Goal: Task Accomplishment & Management: Complete application form

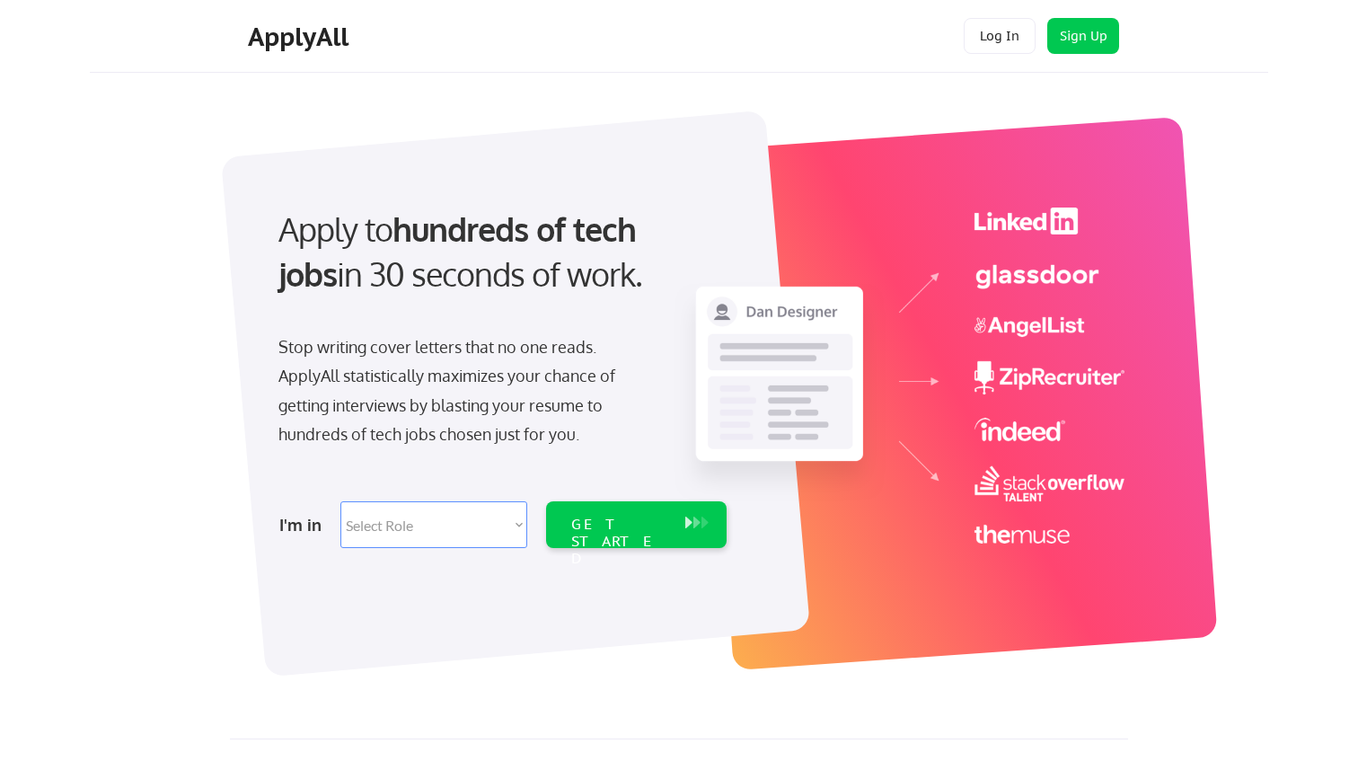
click at [510, 538] on select "Select Role Software Engineering Product Management Customer Success Sales UI/U…" at bounding box center [433, 524] width 187 height 47
select select ""tech_finance_biz_ops_cos""
click at [340, 501] on select "Select Role Software Engineering Product Management Customer Success Sales UI/U…" at bounding box center [433, 524] width 187 height 47
select select ""tech_finance_biz_ops_cos""
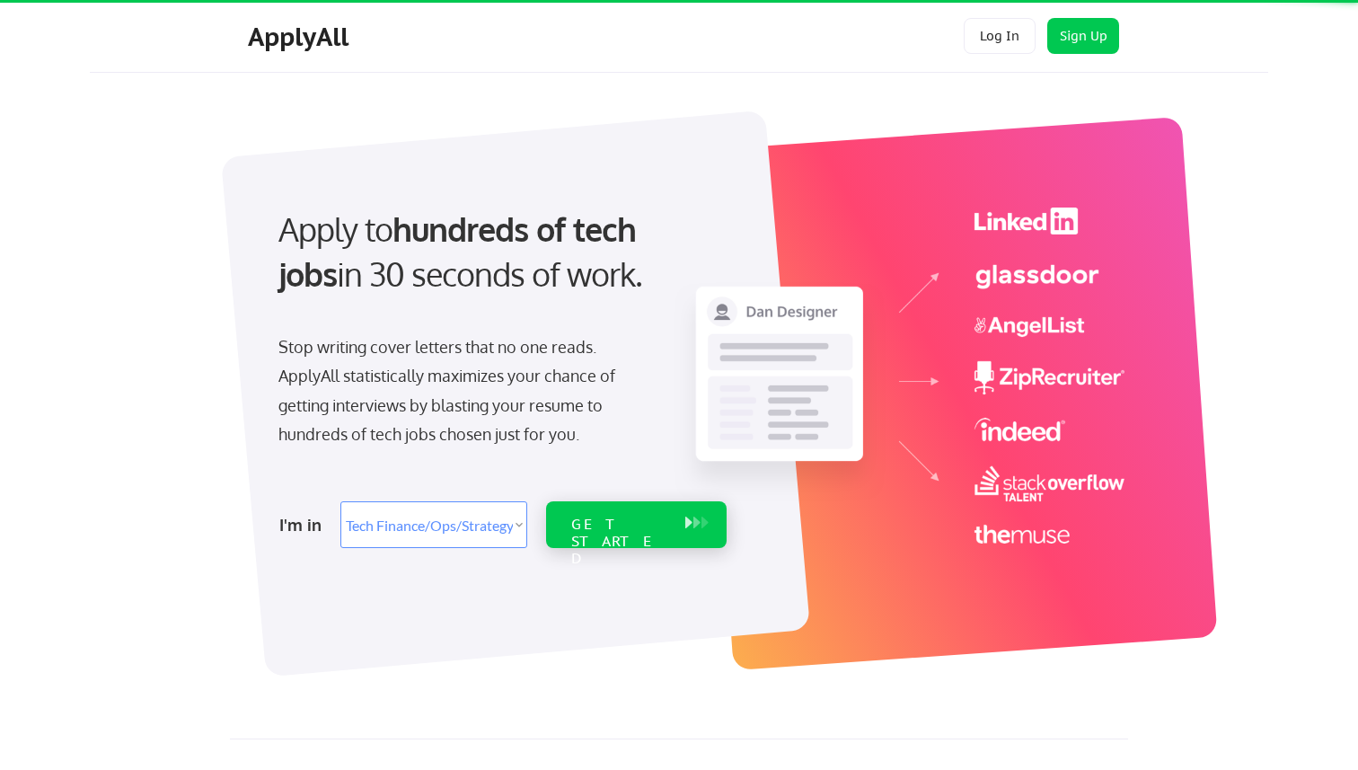
click at [618, 517] on div "GET STARTED" at bounding box center [619, 541] width 96 height 52
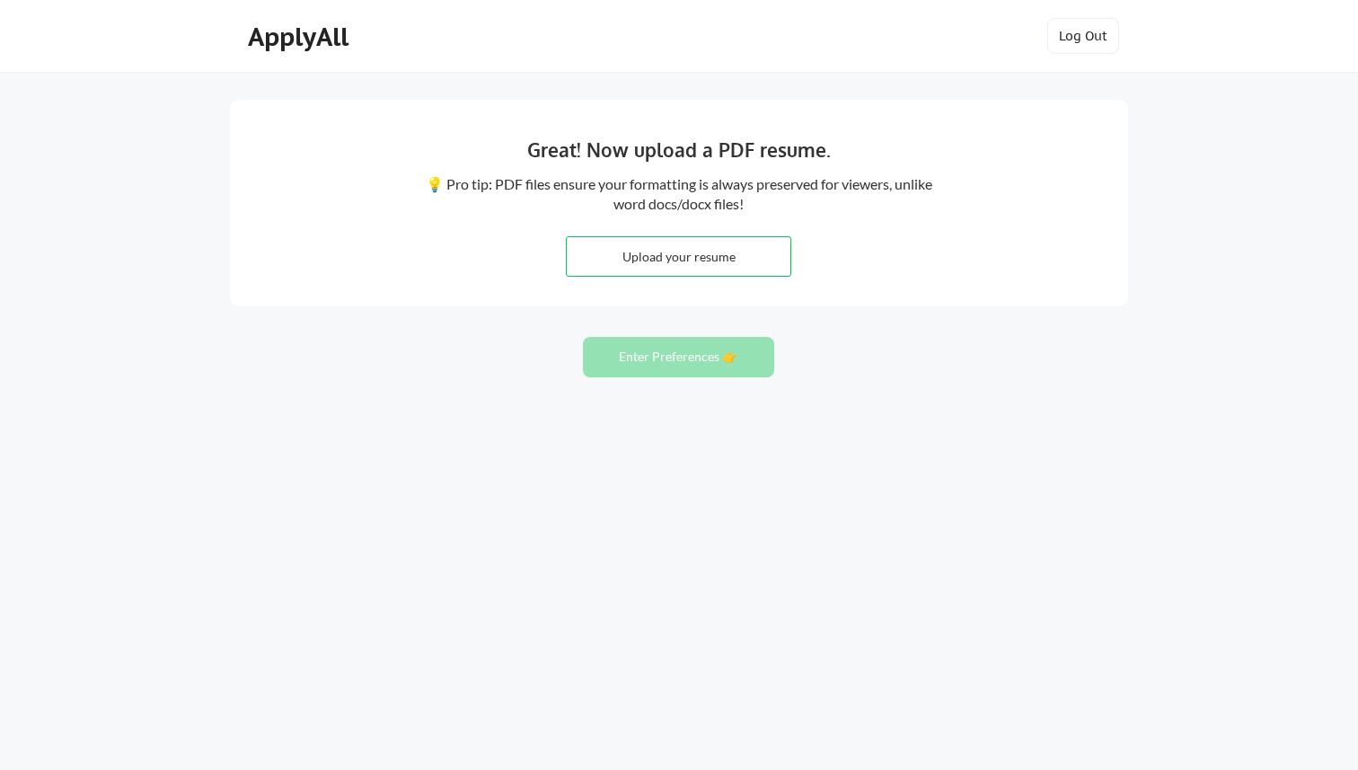
click at [894, 236] on div "Great! Now upload a PDF resume. 💡 Pro tip: PDF files ensure your formatting is …" at bounding box center [679, 203] width 898 height 207
click at [722, 258] on input "file" at bounding box center [679, 256] width 224 height 39
type input "C:\fakepath\Resume_GT_2025.pdf"
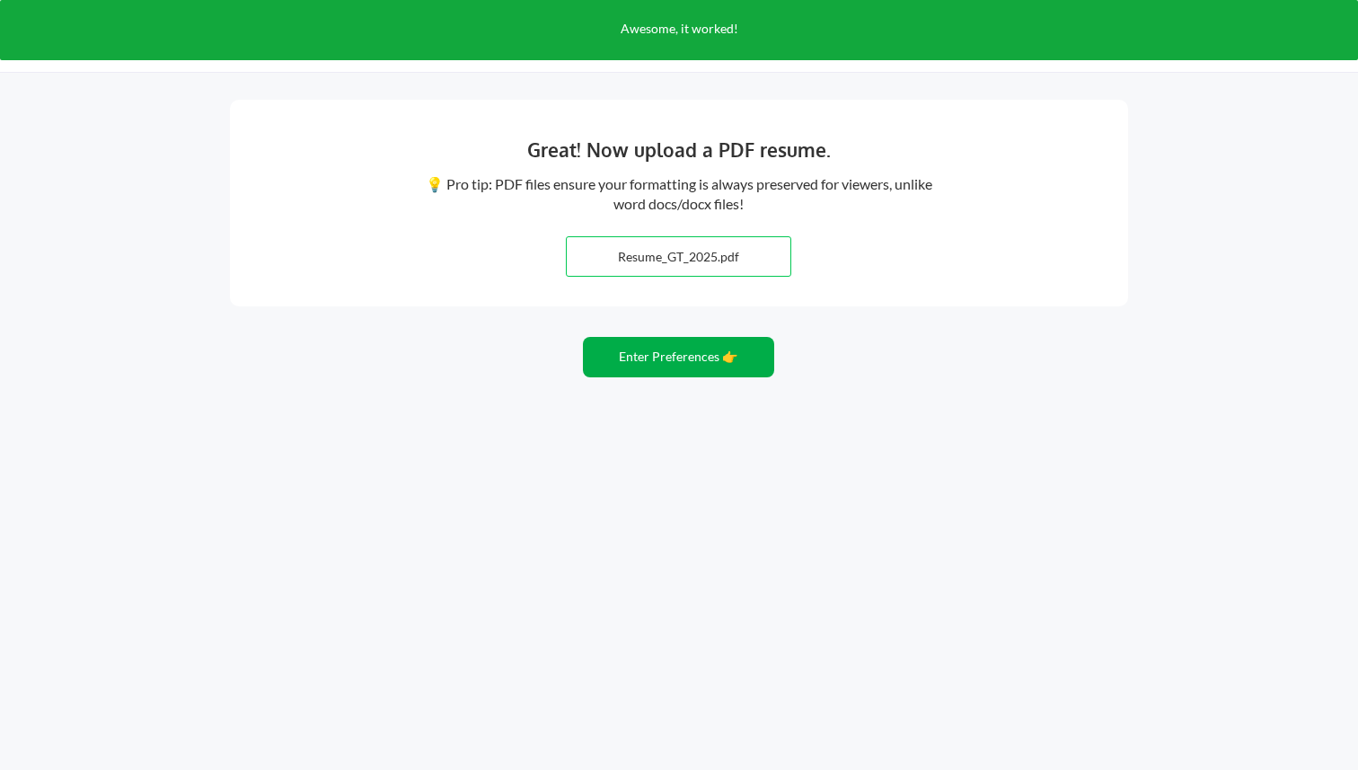
click at [706, 357] on button "Enter Preferences 👉" at bounding box center [678, 357] width 191 height 40
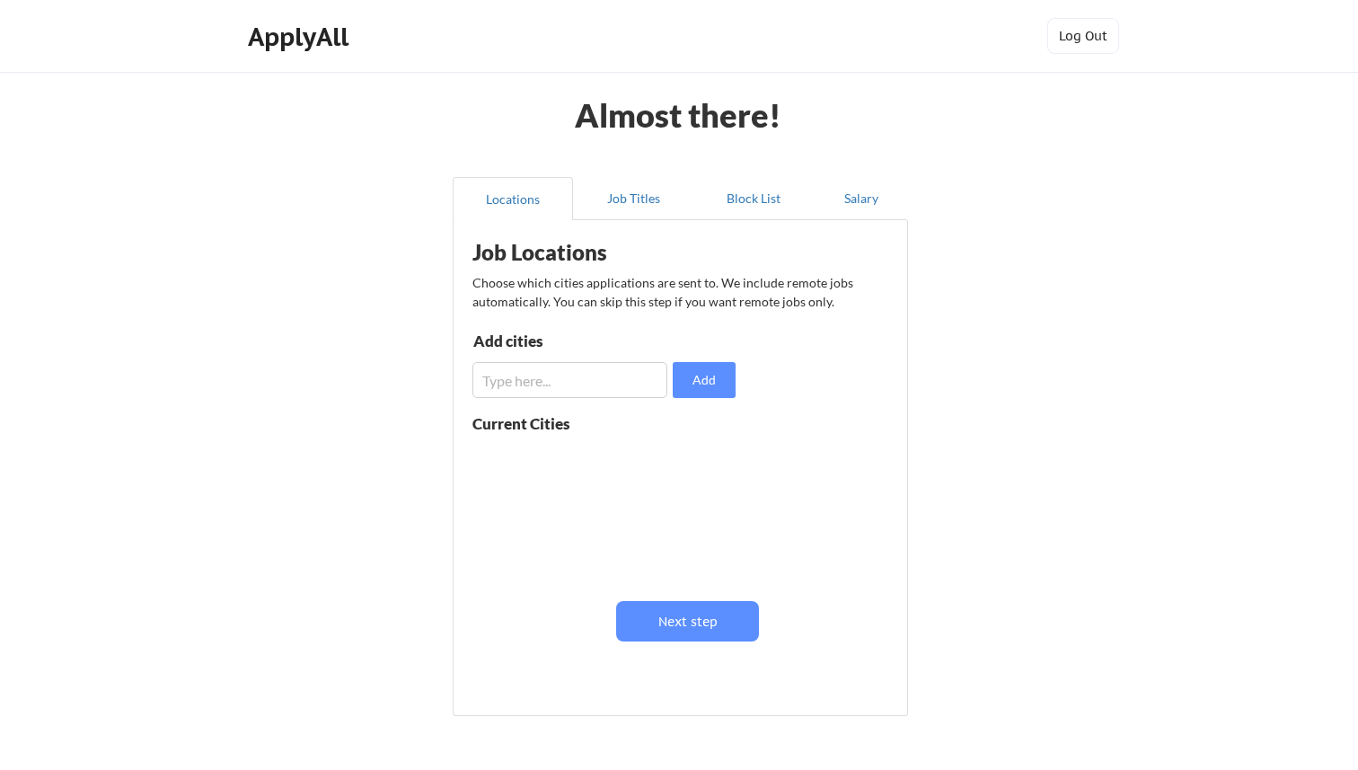
click at [633, 382] on input "input" at bounding box center [569, 380] width 195 height 36
type input "austin tx"
click at [710, 376] on button "Add" at bounding box center [704, 380] width 63 height 36
click at [621, 372] on input "input" at bounding box center [569, 380] width 195 height 36
type input "remote"
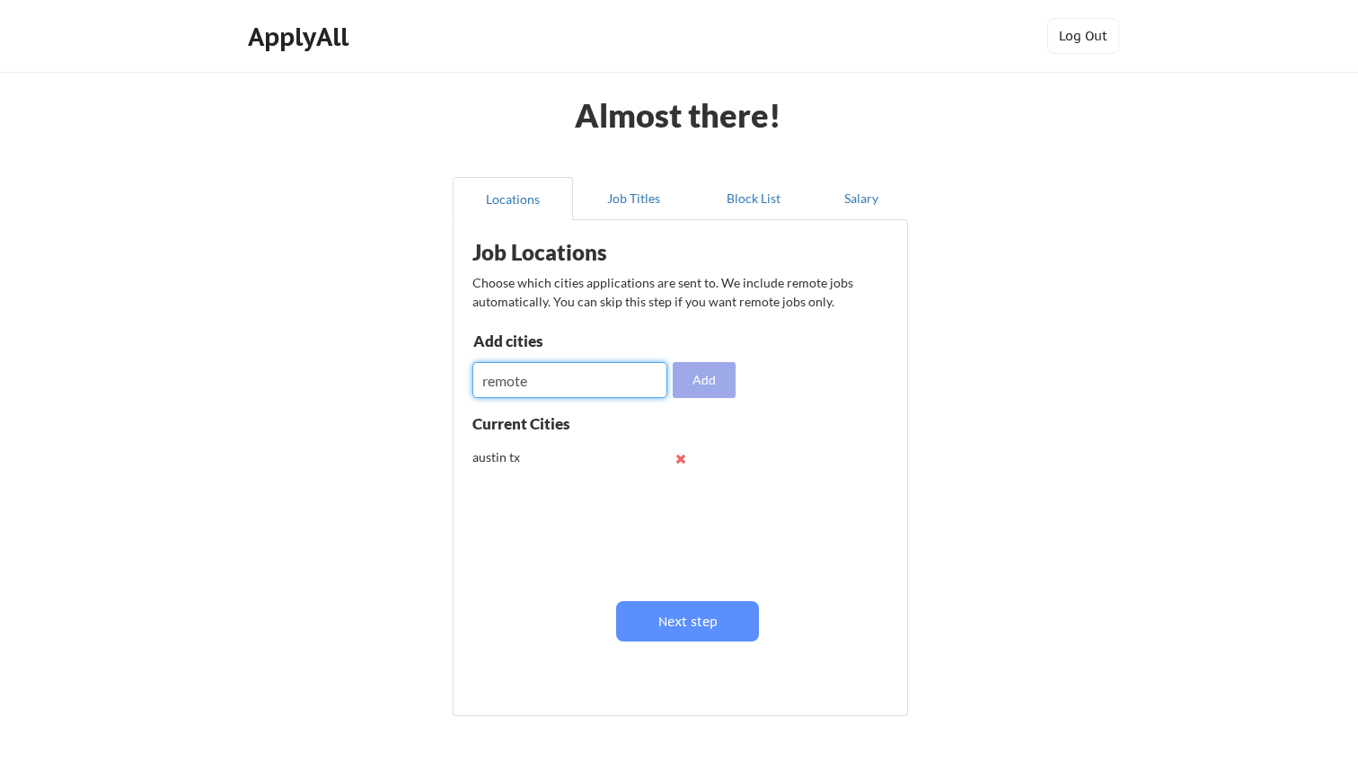
click at [700, 377] on button "Add" at bounding box center [704, 380] width 63 height 36
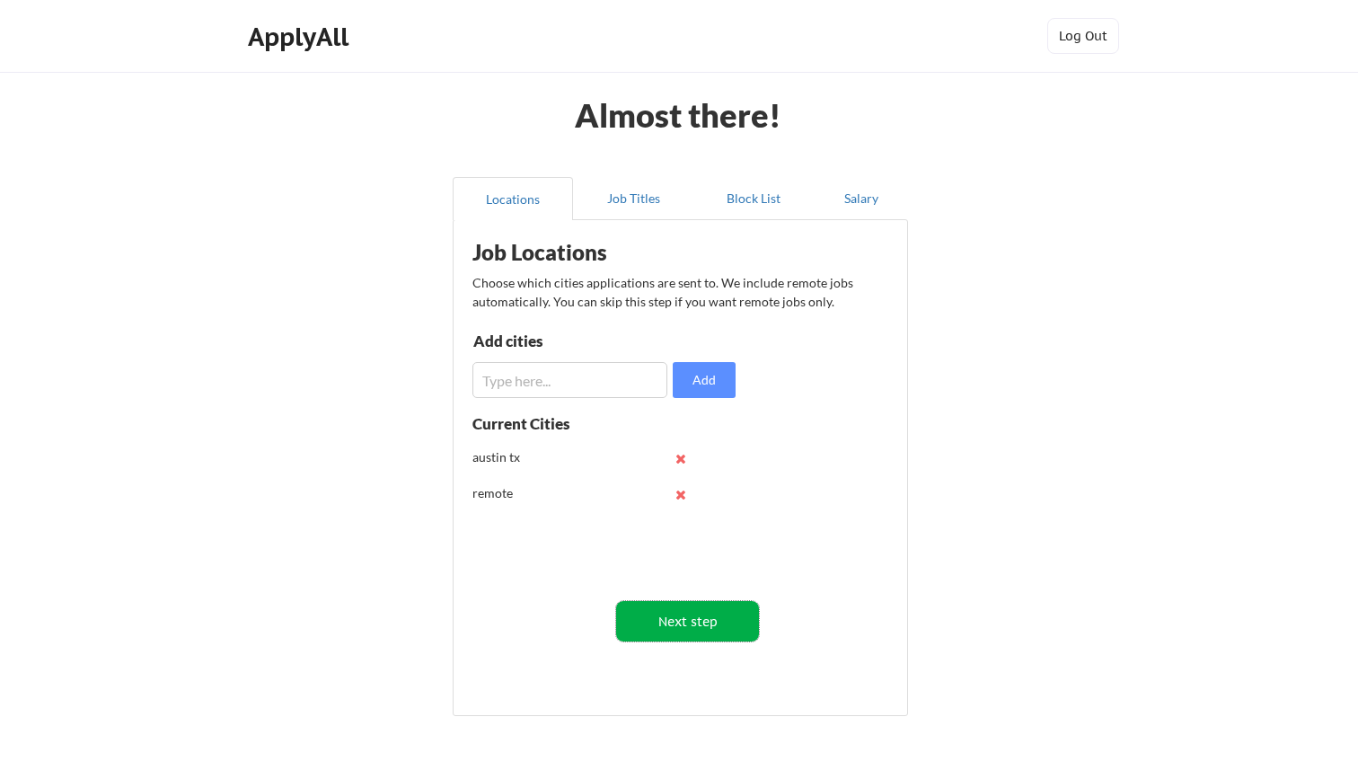
click at [683, 623] on button "Next step" at bounding box center [687, 621] width 143 height 40
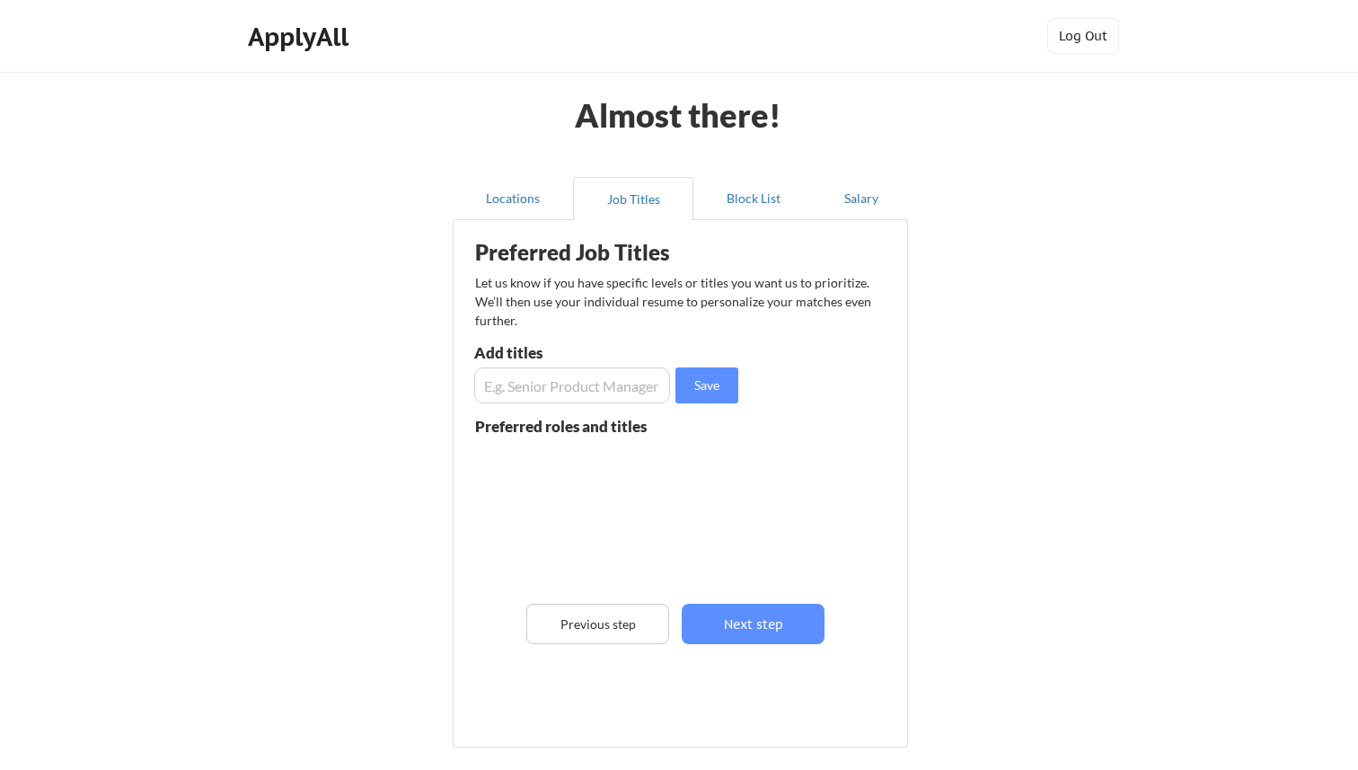
click at [568, 387] on input "input" at bounding box center [572, 385] width 196 height 36
type input "Financial Planning and Analysis manager"
click at [709, 379] on button "Save" at bounding box center [706, 385] width 63 height 36
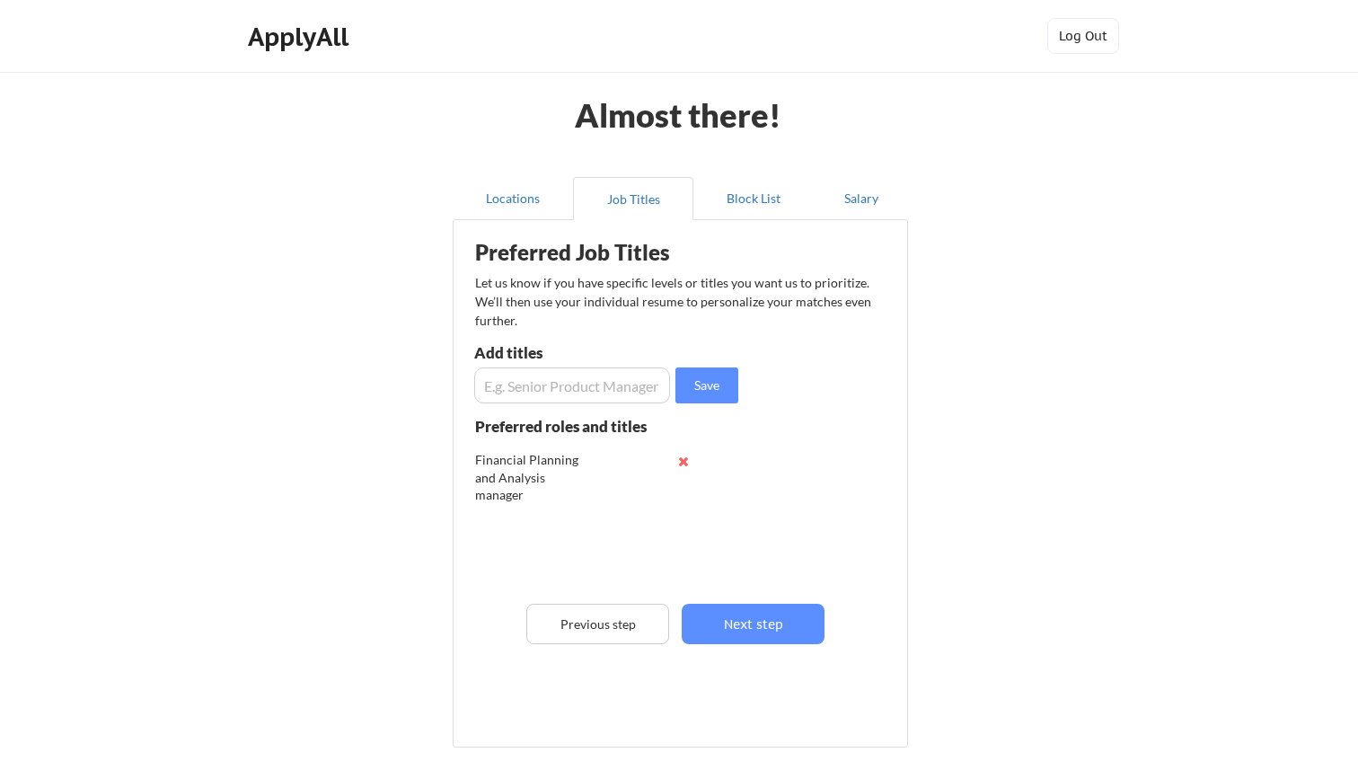
click at [544, 384] on input "input" at bounding box center [572, 385] width 196 height 36
type input "finance manager"
click at [695, 387] on button "Save" at bounding box center [706, 385] width 63 height 36
click at [600, 384] on input "input" at bounding box center [572, 385] width 196 height 36
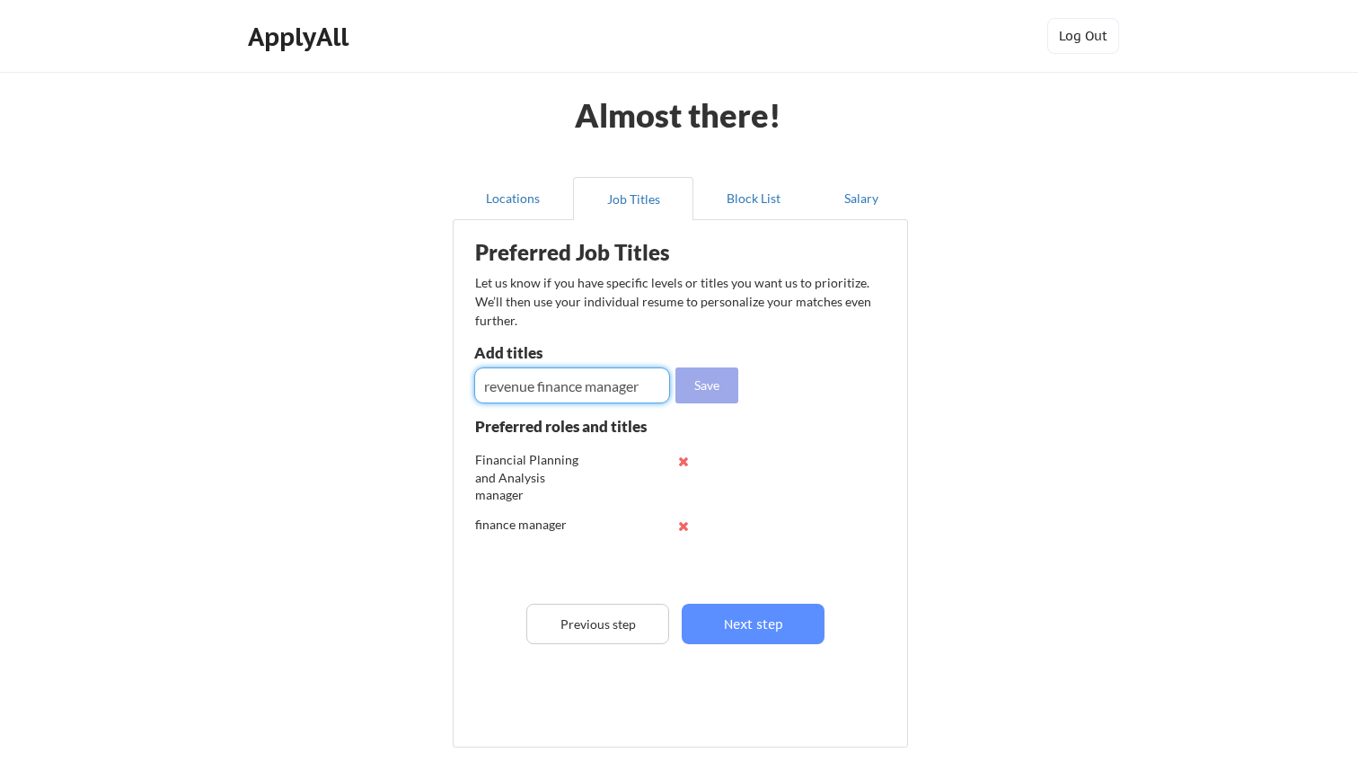
type input "revenue finance manager"
click at [705, 387] on button "Save" at bounding box center [706, 385] width 63 height 36
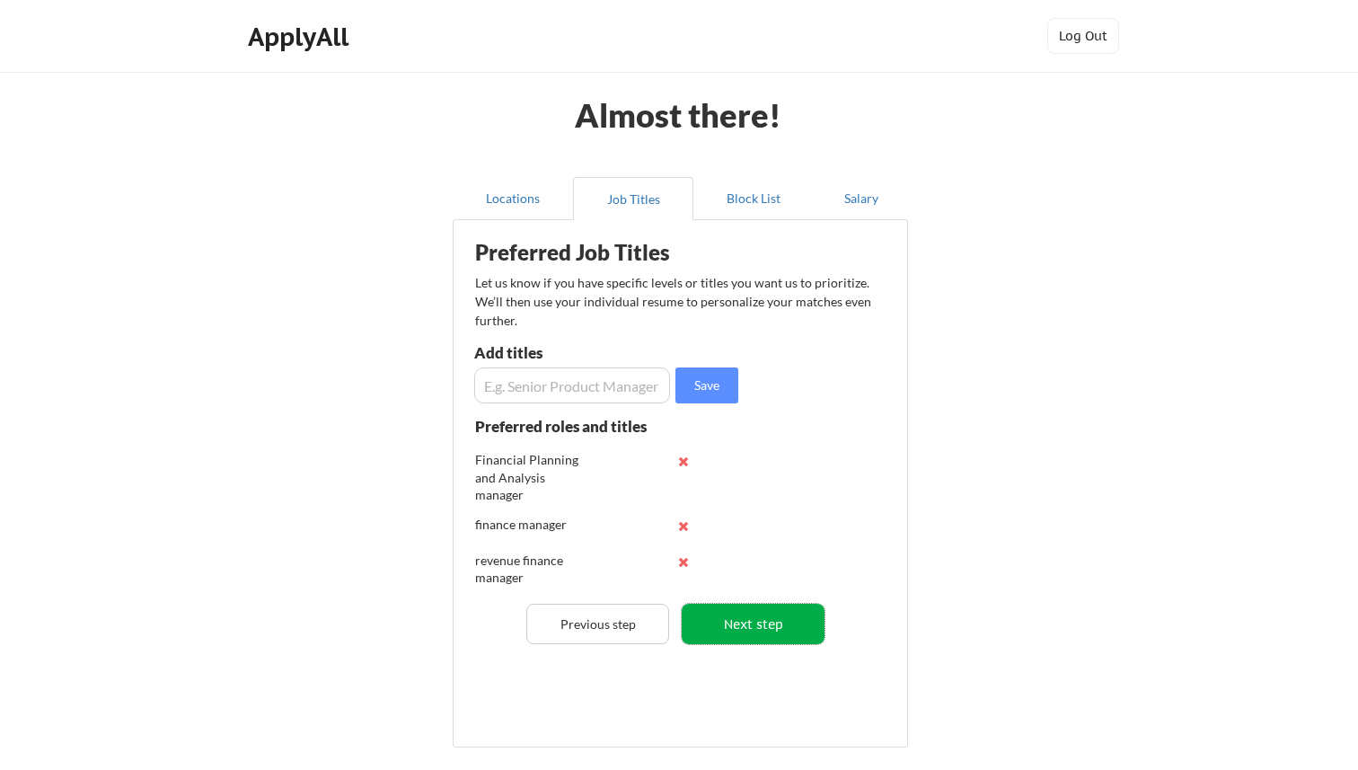
click at [751, 633] on button "Next step" at bounding box center [753, 623] width 143 height 40
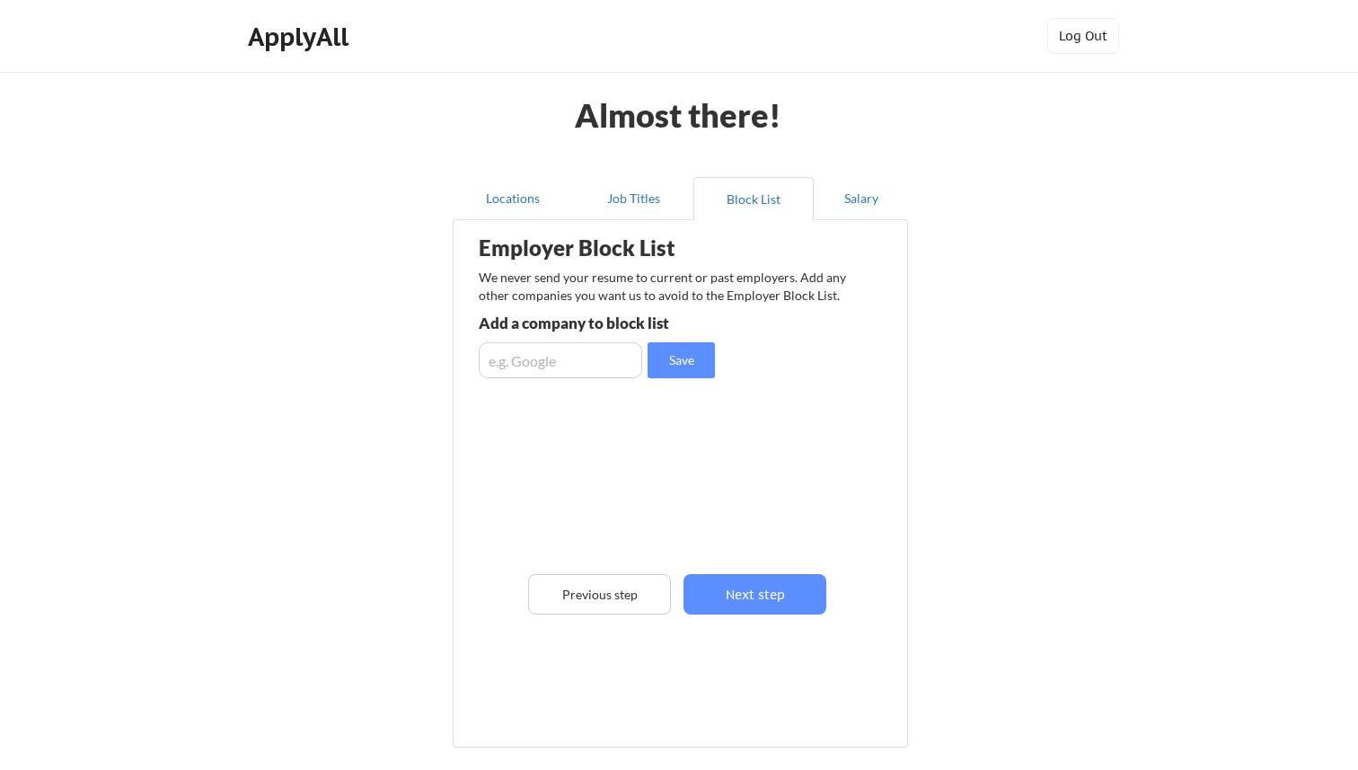
click at [586, 366] on input "input" at bounding box center [560, 360] width 163 height 36
type input "Indeed"
click at [691, 365] on button "Save" at bounding box center [680, 360] width 67 height 36
click at [751, 595] on button "Next step" at bounding box center [754, 594] width 143 height 40
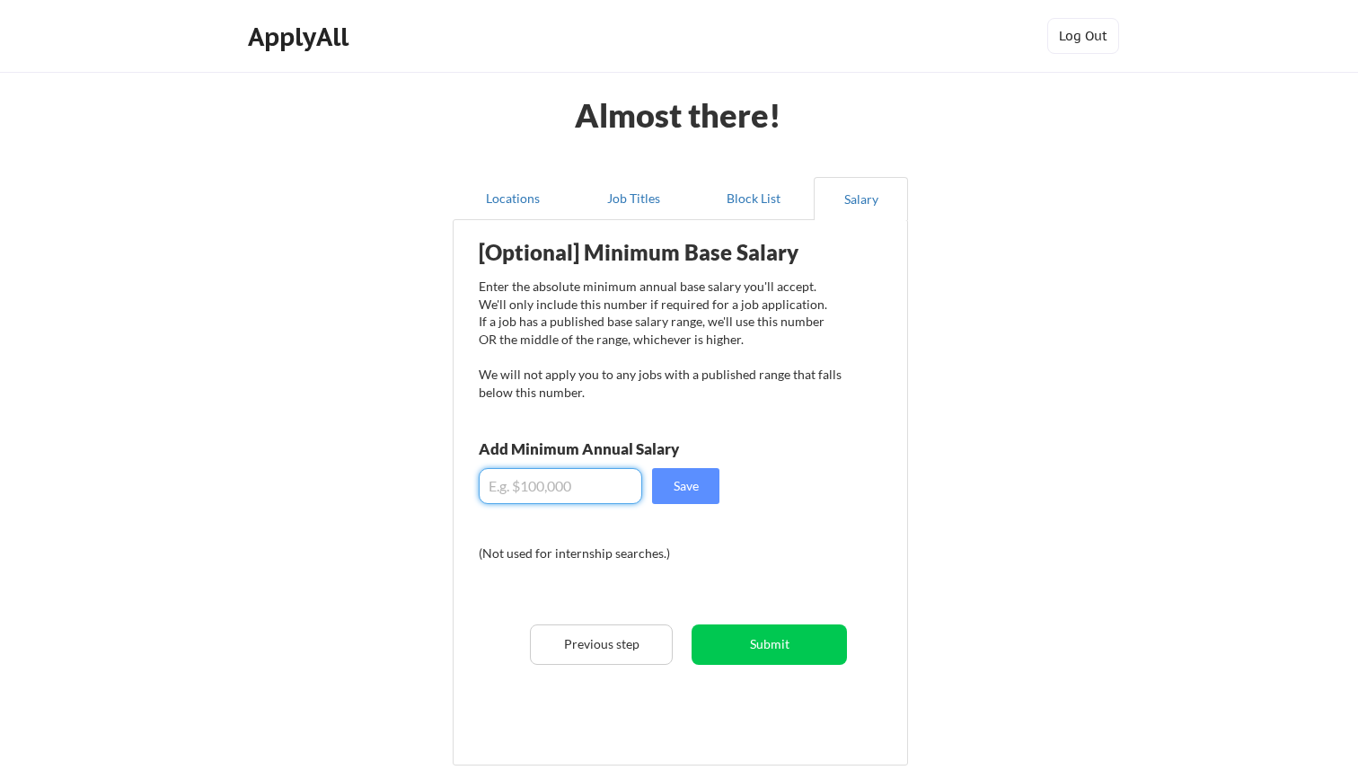
click at [610, 492] on input "input" at bounding box center [560, 486] width 163 height 36
type input "$160,000"
click at [701, 478] on button "Save" at bounding box center [685, 486] width 67 height 36
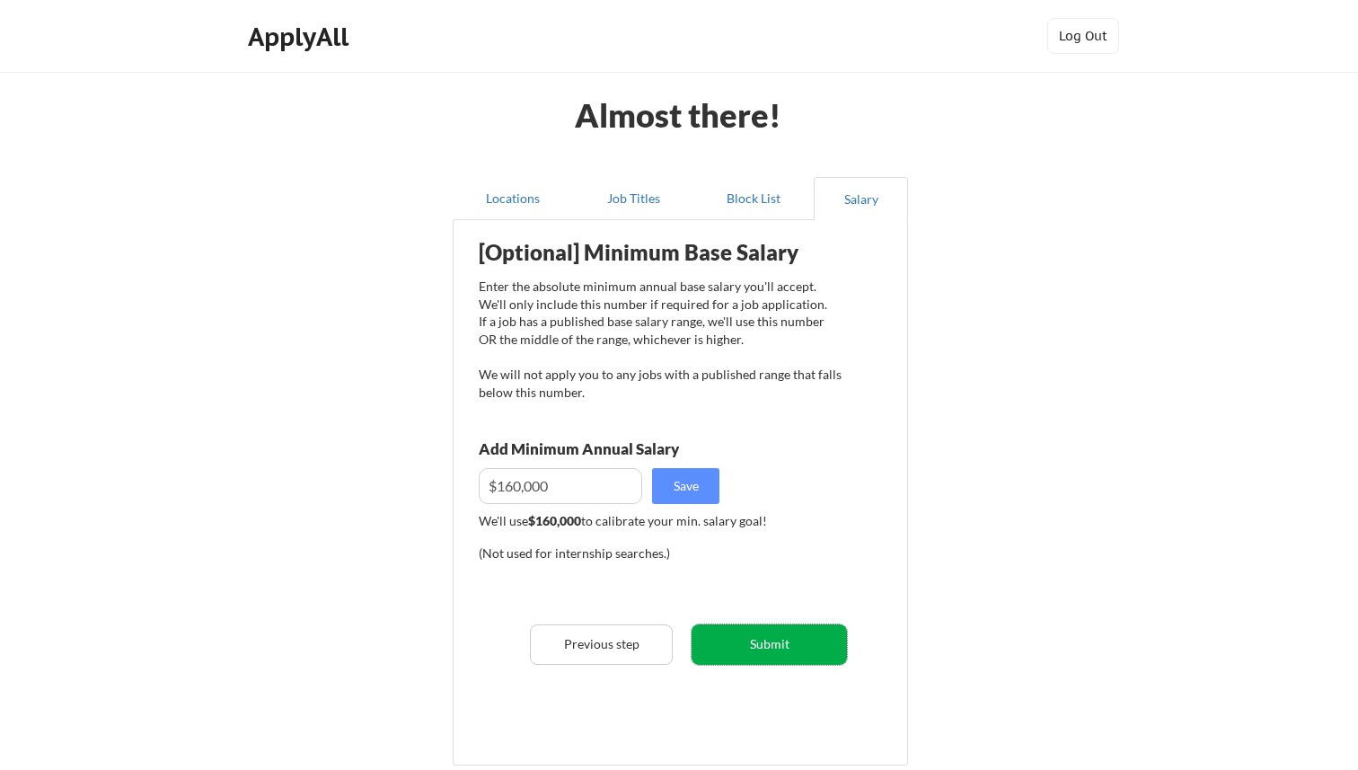
click at [755, 645] on button "Submit" at bounding box center [768, 644] width 155 height 40
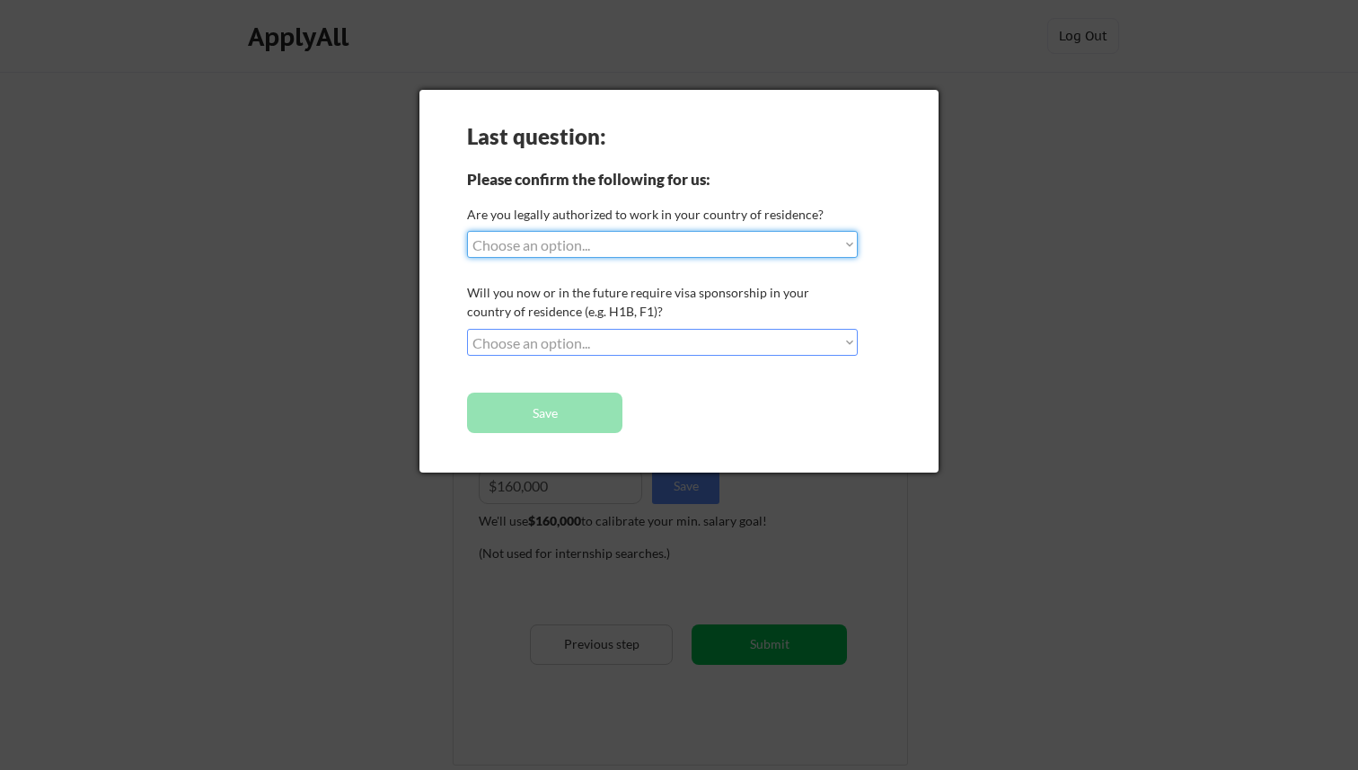
click at [677, 247] on select "Choose an option... Yes, I am a US Citizen Yes, I am a Canadian Citizen Yes, I …" at bounding box center [662, 244] width 391 height 27
select select ""yes__i_am_a_us_citizen""
click at [467, 231] on select "Choose an option... Yes, I am a US Citizen Yes, I am a Canadian Citizen Yes, I …" at bounding box center [662, 244] width 391 height 27
click at [664, 339] on select "Choose an option... No, I will not need sponsorship Yes, I will need sponsorship" at bounding box center [662, 342] width 391 height 27
select select ""no__i_will_not_need_sponsorship""
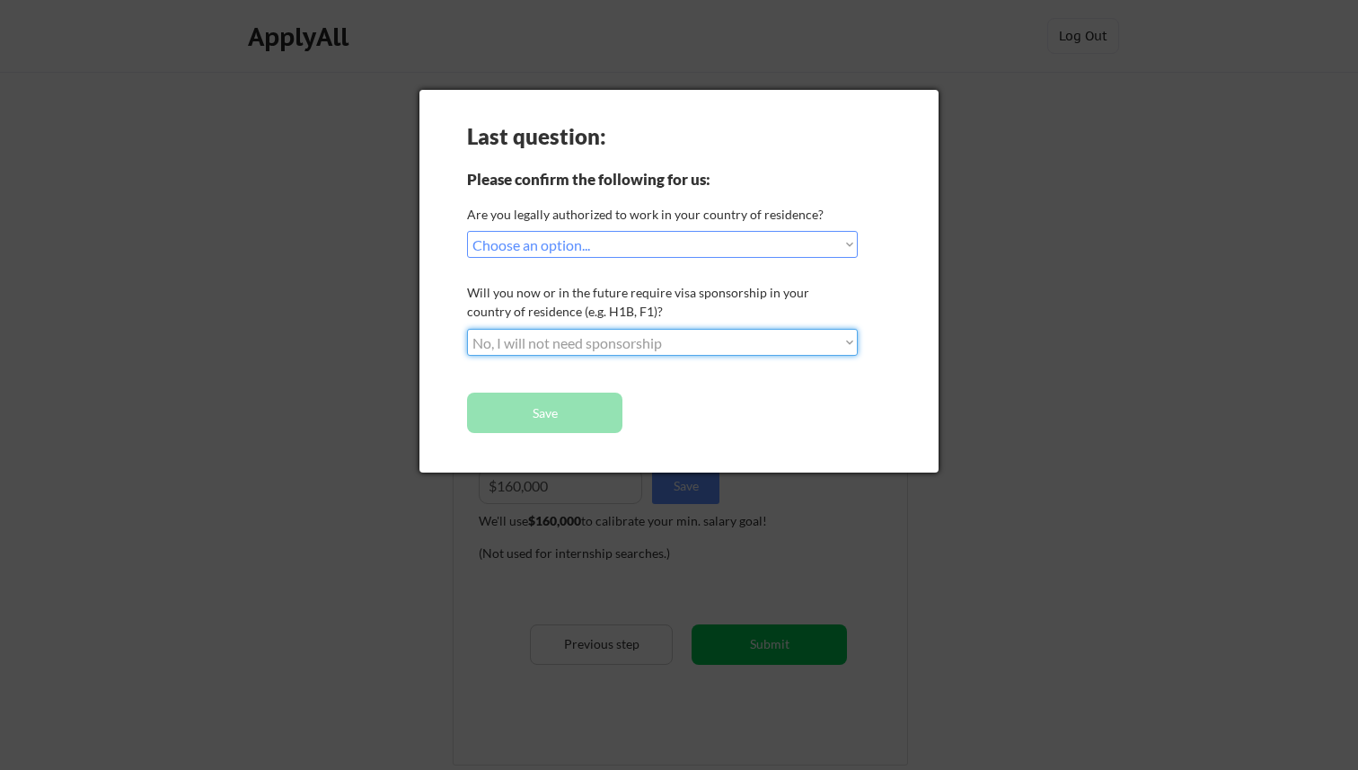
click at [467, 329] on select "Choose an option... No, I will not need sponsorship Yes, I will need sponsorship" at bounding box center [662, 342] width 391 height 27
click at [585, 414] on button "Save" at bounding box center [544, 412] width 155 height 40
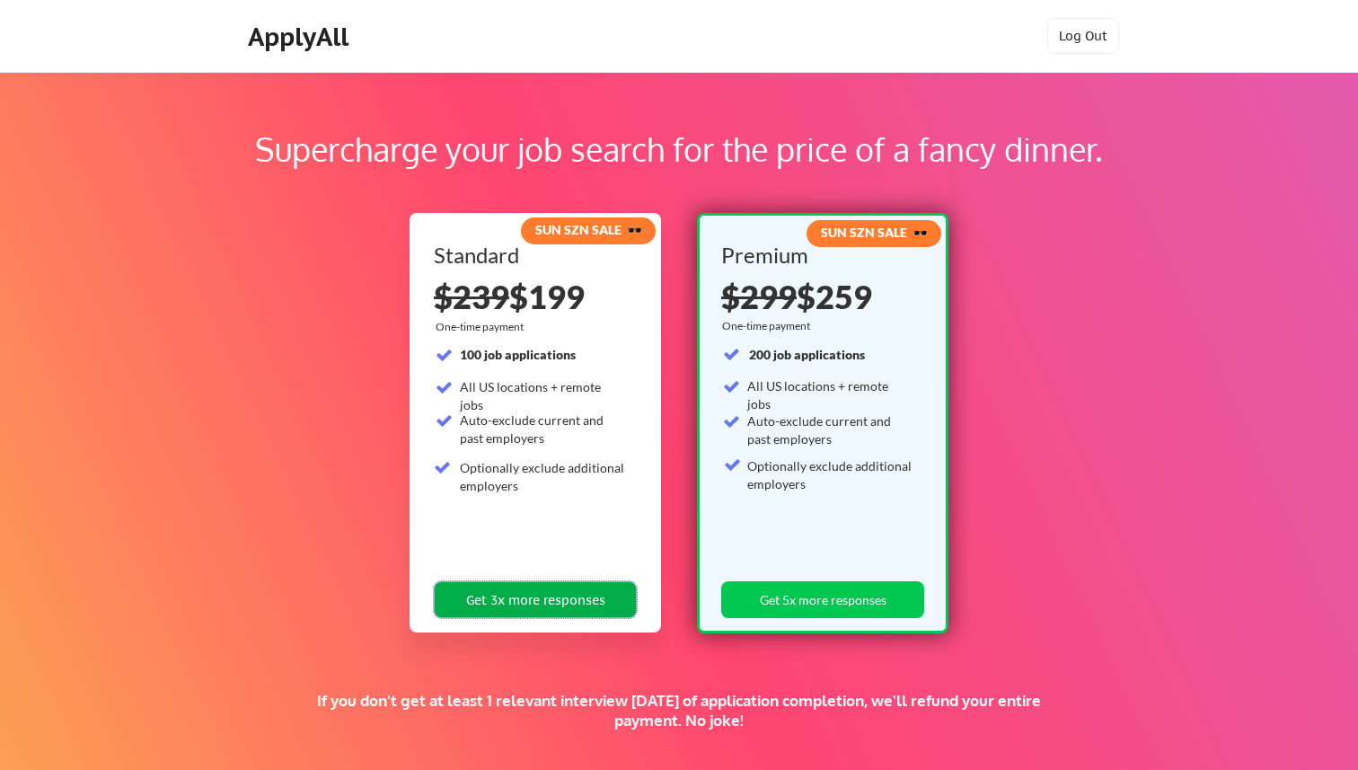
click at [541, 603] on button "Get 3x more responses" at bounding box center [535, 599] width 203 height 37
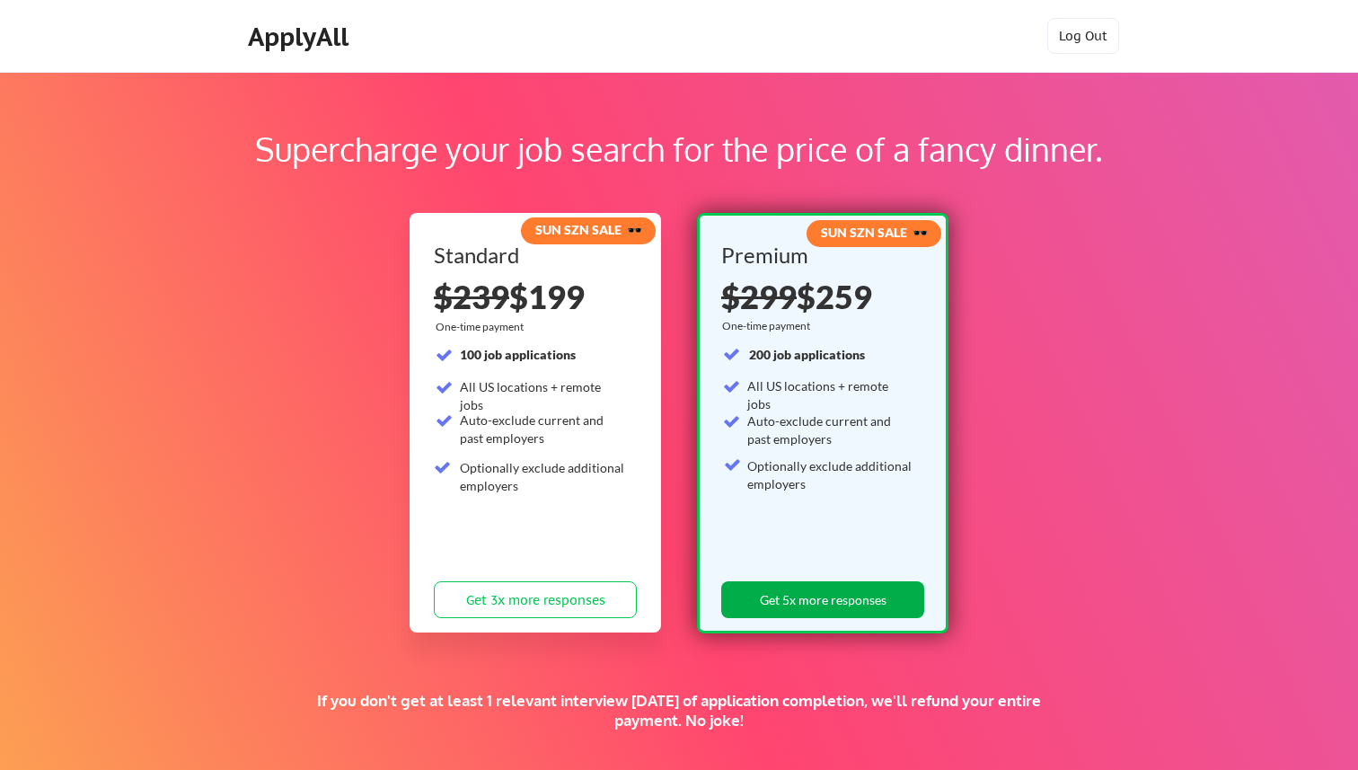
click at [805, 587] on button "Get 5x more responses" at bounding box center [822, 599] width 203 height 37
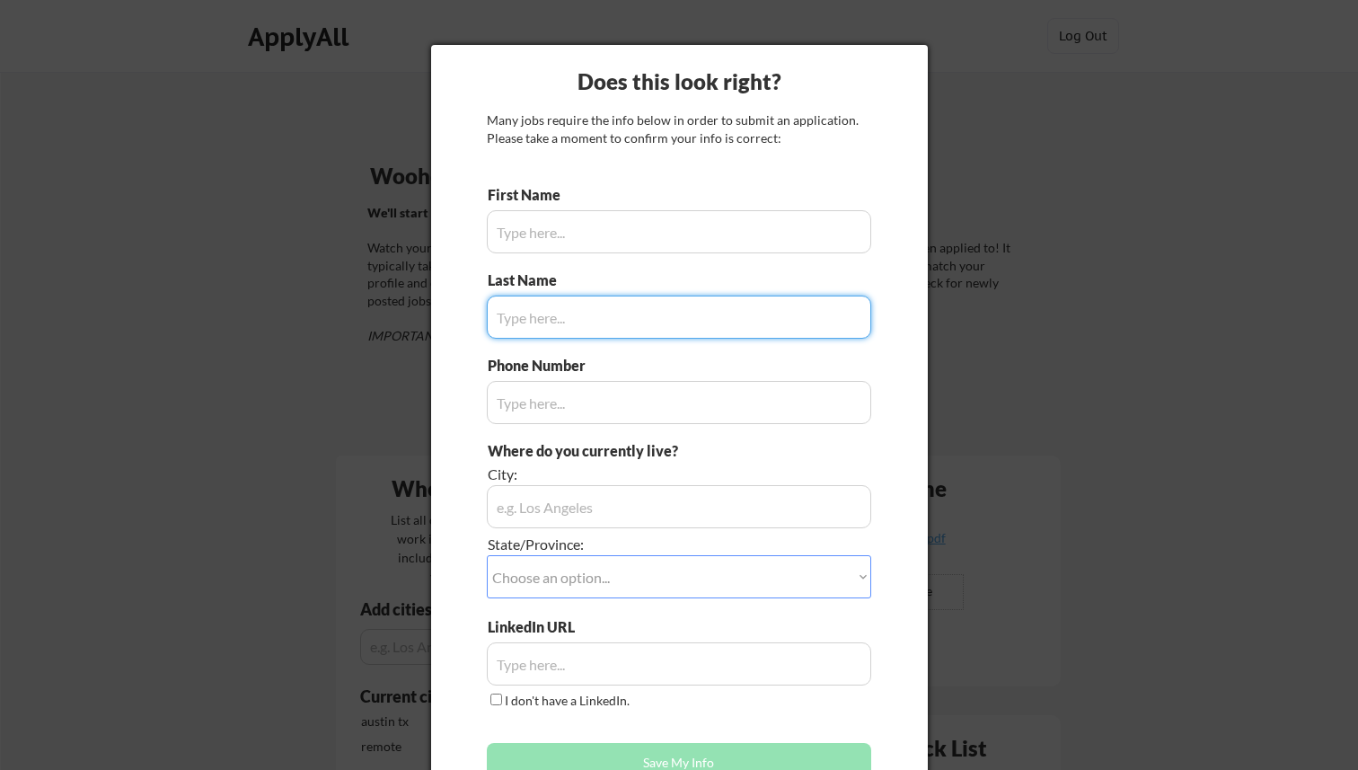
type input "Giang"
type input "(714) 794-8115"
type input "Austin, TX"
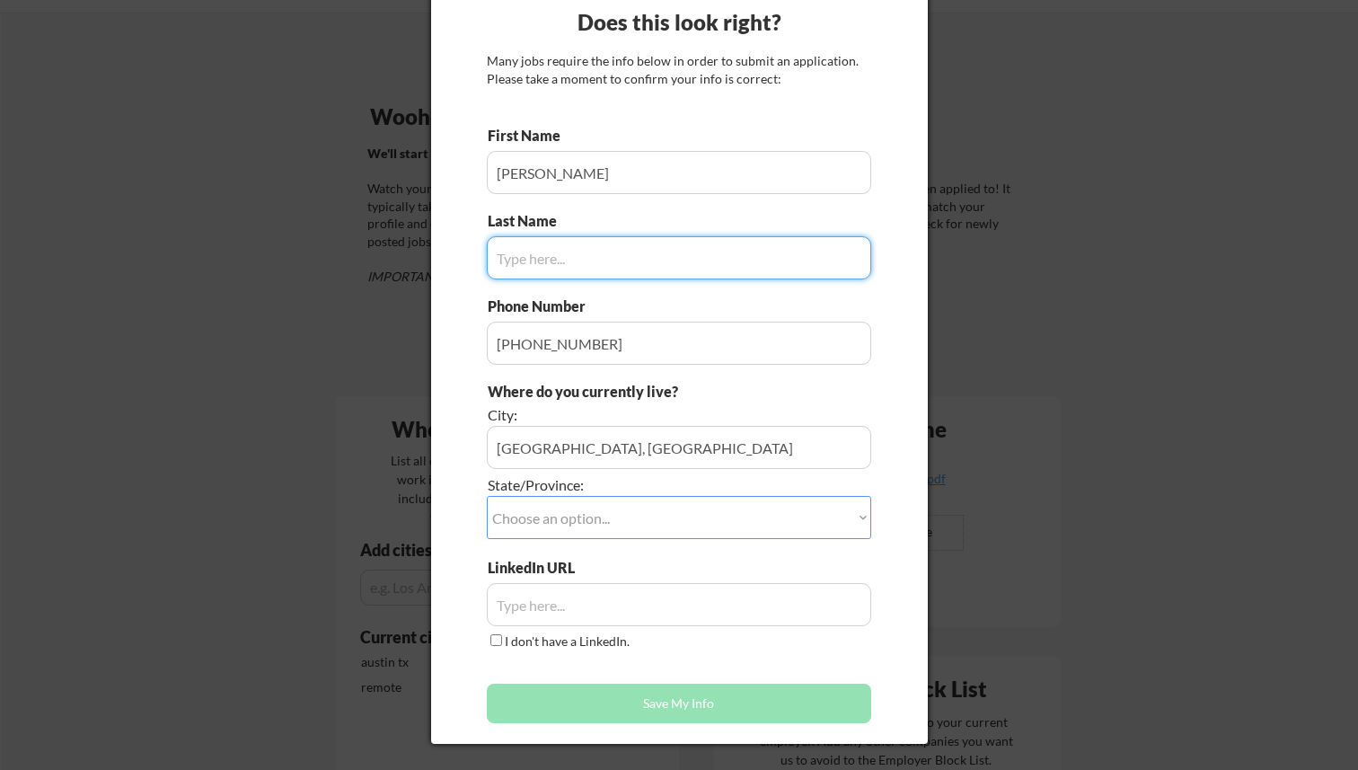
scroll to position [64, 0]
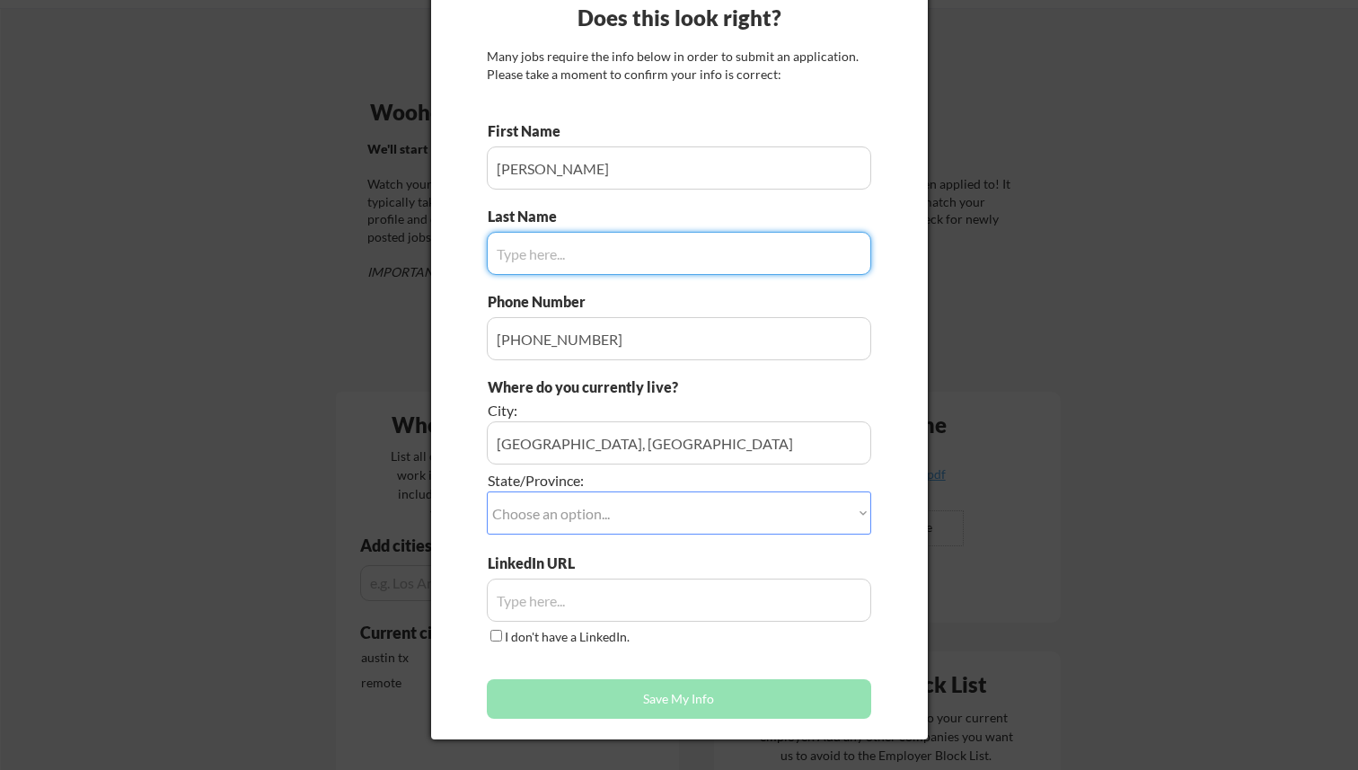
click at [636, 174] on input "input" at bounding box center [679, 167] width 384 height 43
type input "Tran"
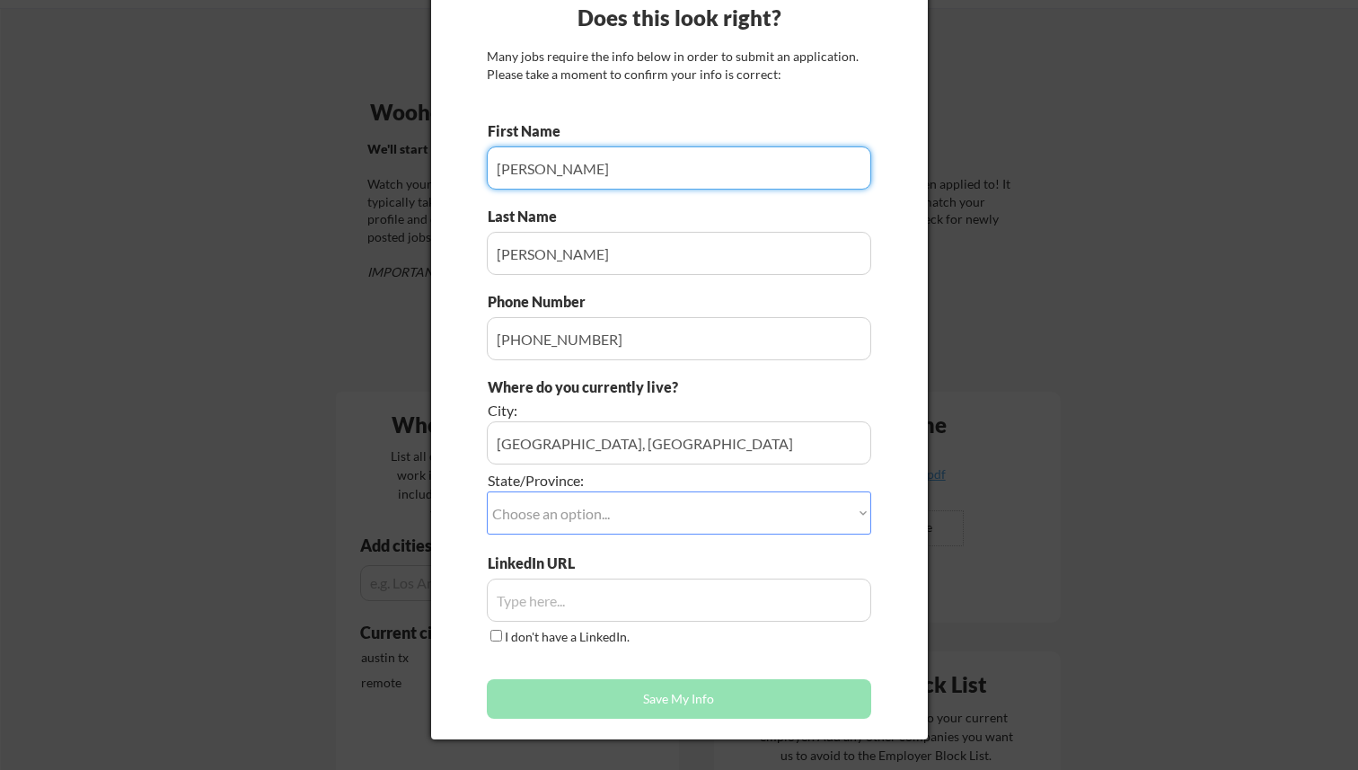
click at [604, 248] on input "input" at bounding box center [679, 253] width 384 height 43
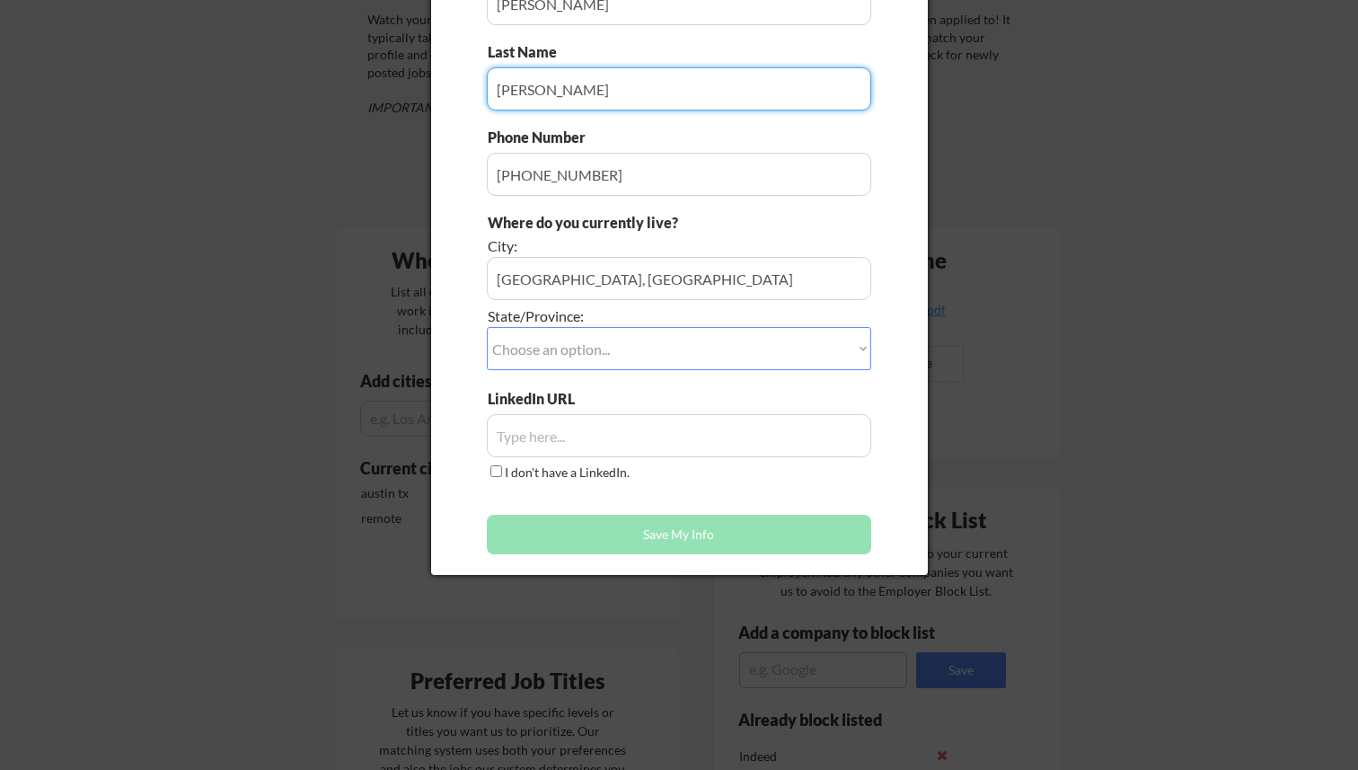
scroll to position [269, 0]
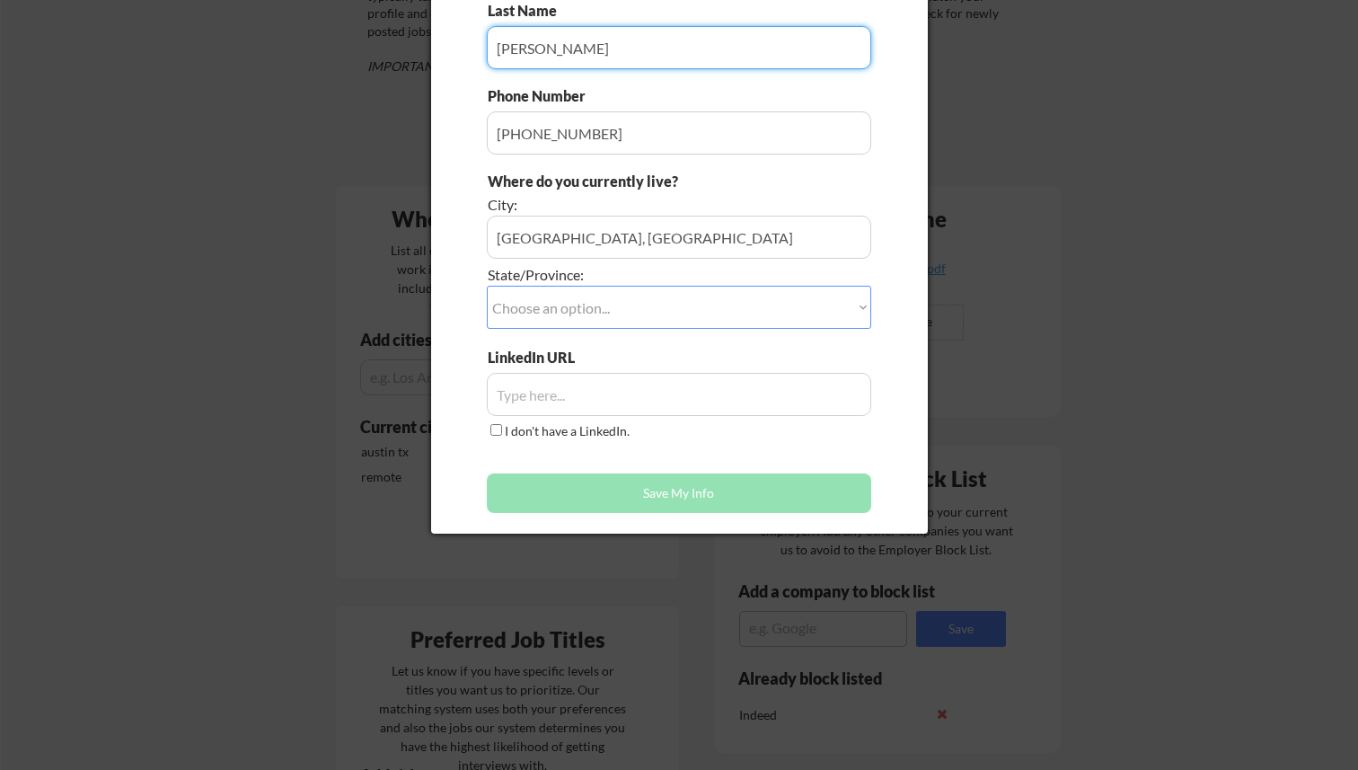
click at [823, 307] on select "Choose an option... Other/Not Applicable Alabama Alaska Alberta Arizona Arkansa…" at bounding box center [679, 307] width 384 height 43
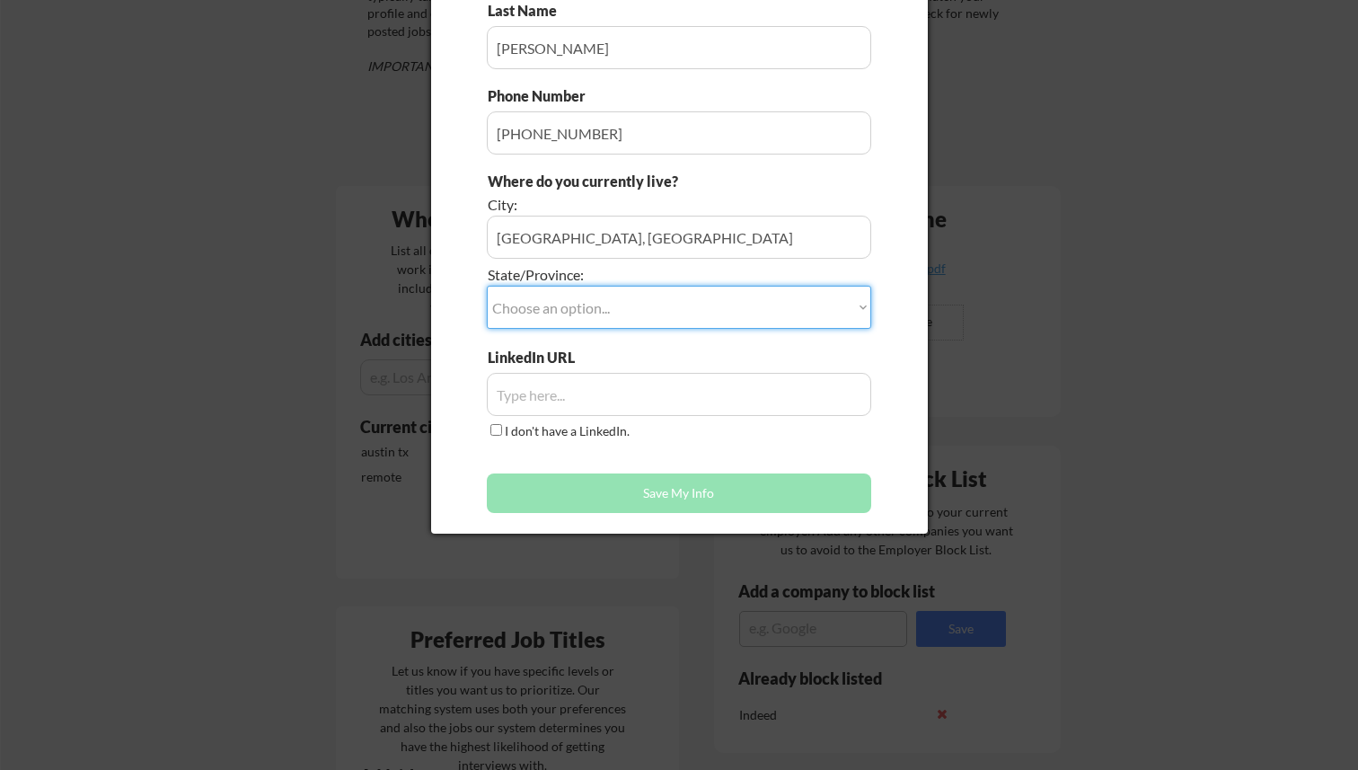
select select ""Texas""
click at [487, 286] on select "Choose an option... Other/Not Applicable Alabama Alaska Alberta Arizona Arkansa…" at bounding box center [679, 307] width 384 height 43
click at [603, 242] on input "input" at bounding box center [679, 237] width 384 height 43
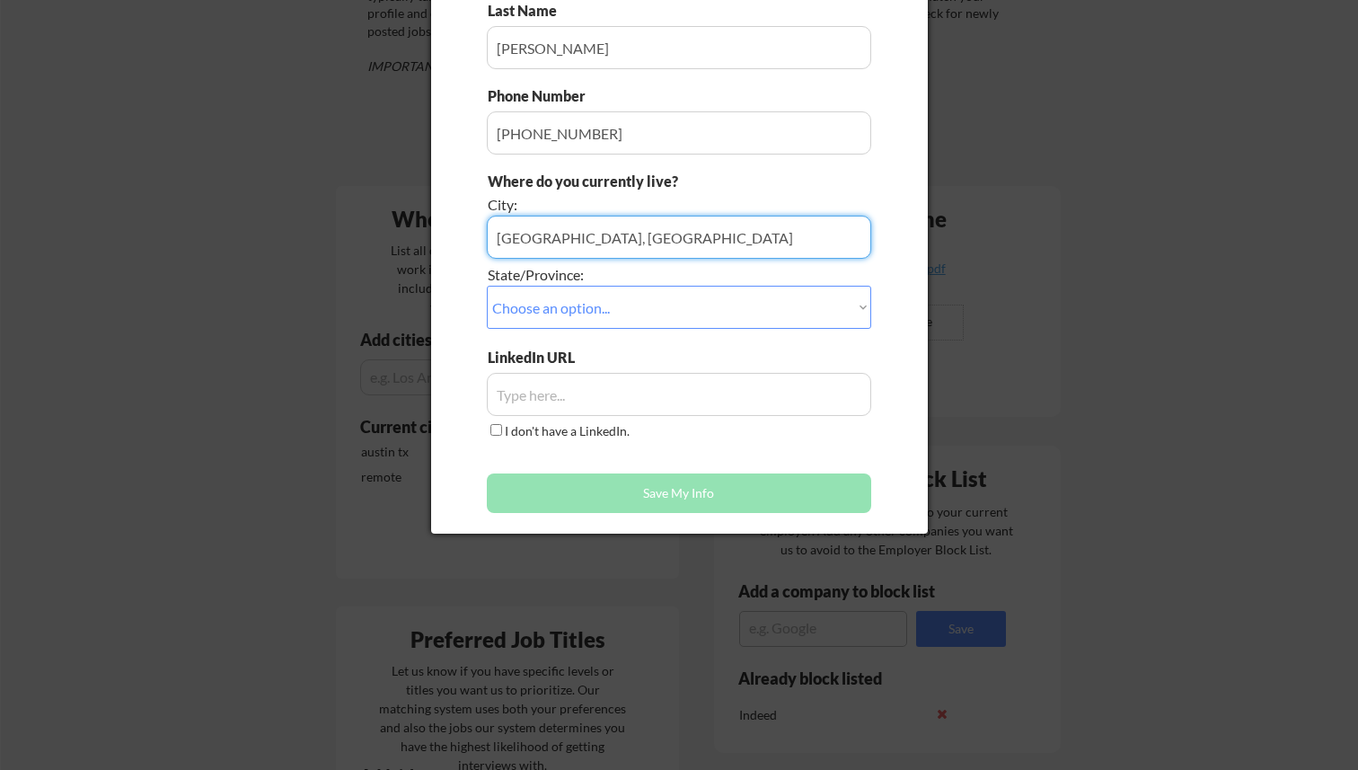
click at [541, 401] on input "input" at bounding box center [679, 394] width 384 height 43
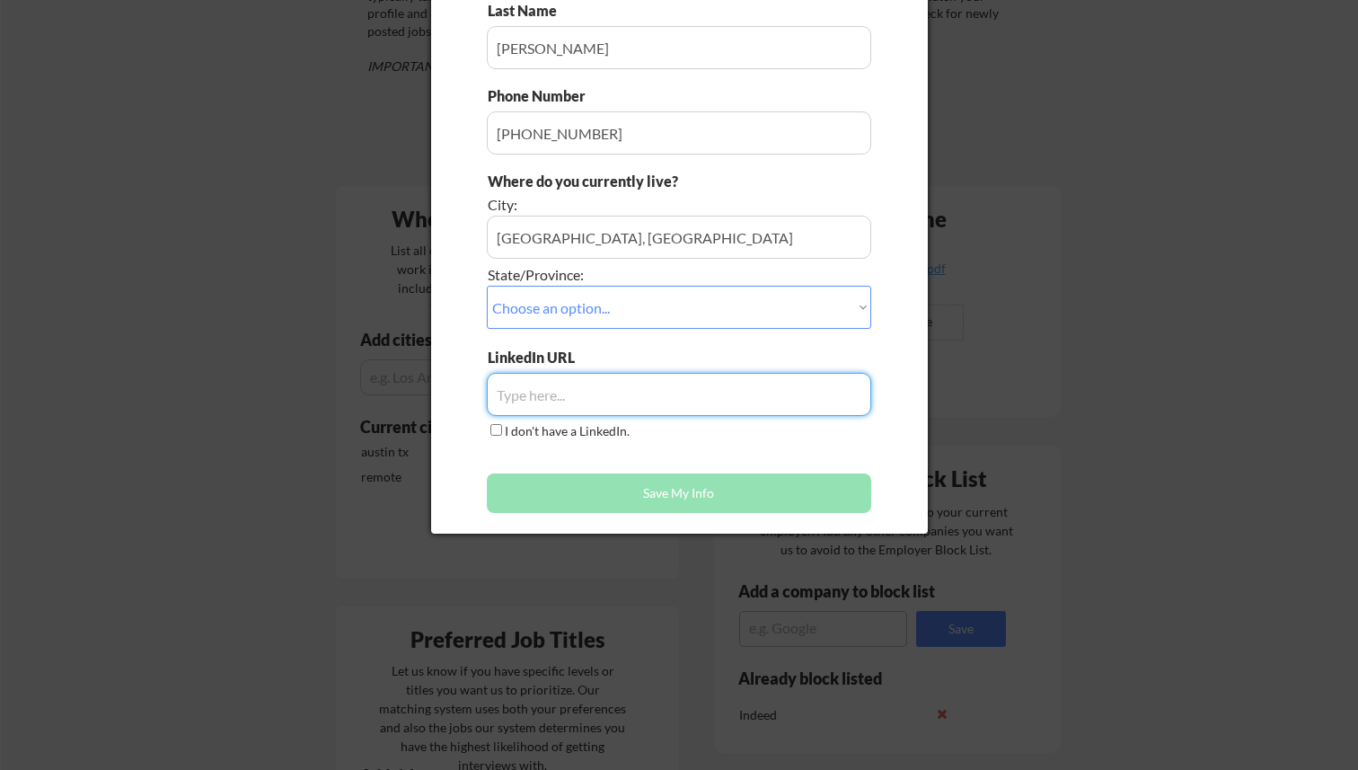
paste input "https://www.linkedin.com/in/giangtransg/"
type input "https://www.linkedin.com/in/giangtransg/"
click at [630, 454] on div "First Name Last Name Phone Number Where do you currently live? City: State/Prov…" at bounding box center [679, 219] width 384 height 606
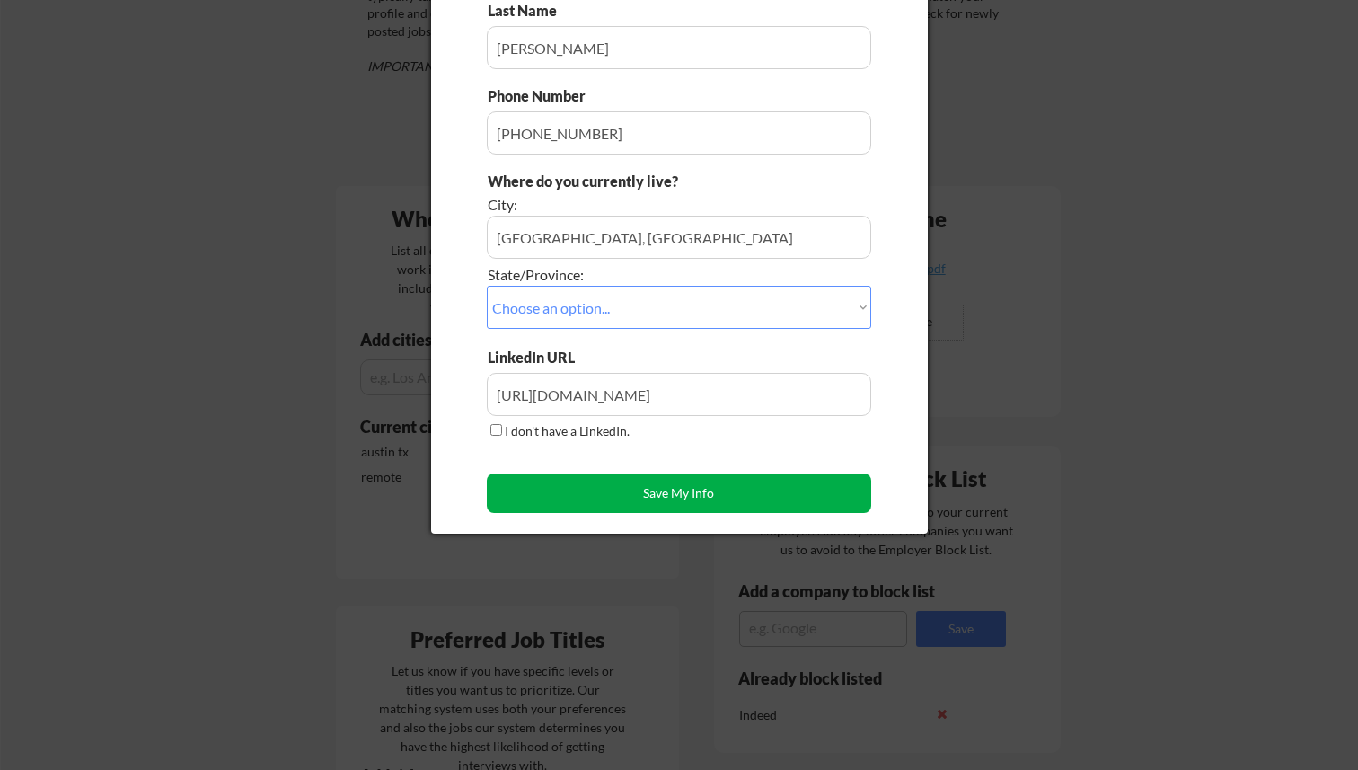
click at [646, 493] on button "Save My Info" at bounding box center [679, 493] width 384 height 40
type input "Austin, TX, Texas"
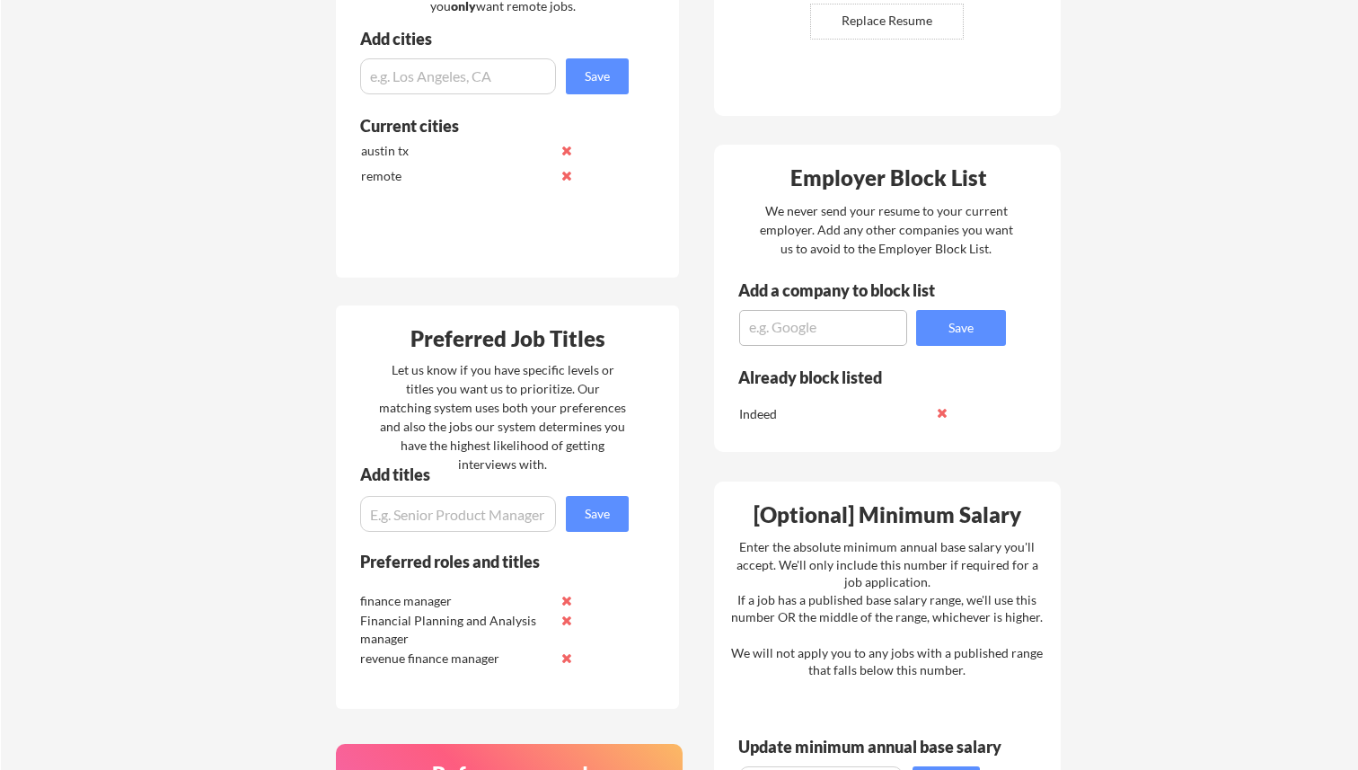
scroll to position [571, 0]
click at [468, 523] on input "input" at bounding box center [458, 513] width 196 height 36
paste input "FP&A Manager"
type input "FP&A Manager"
click at [587, 516] on button "Save" at bounding box center [597, 513] width 63 height 36
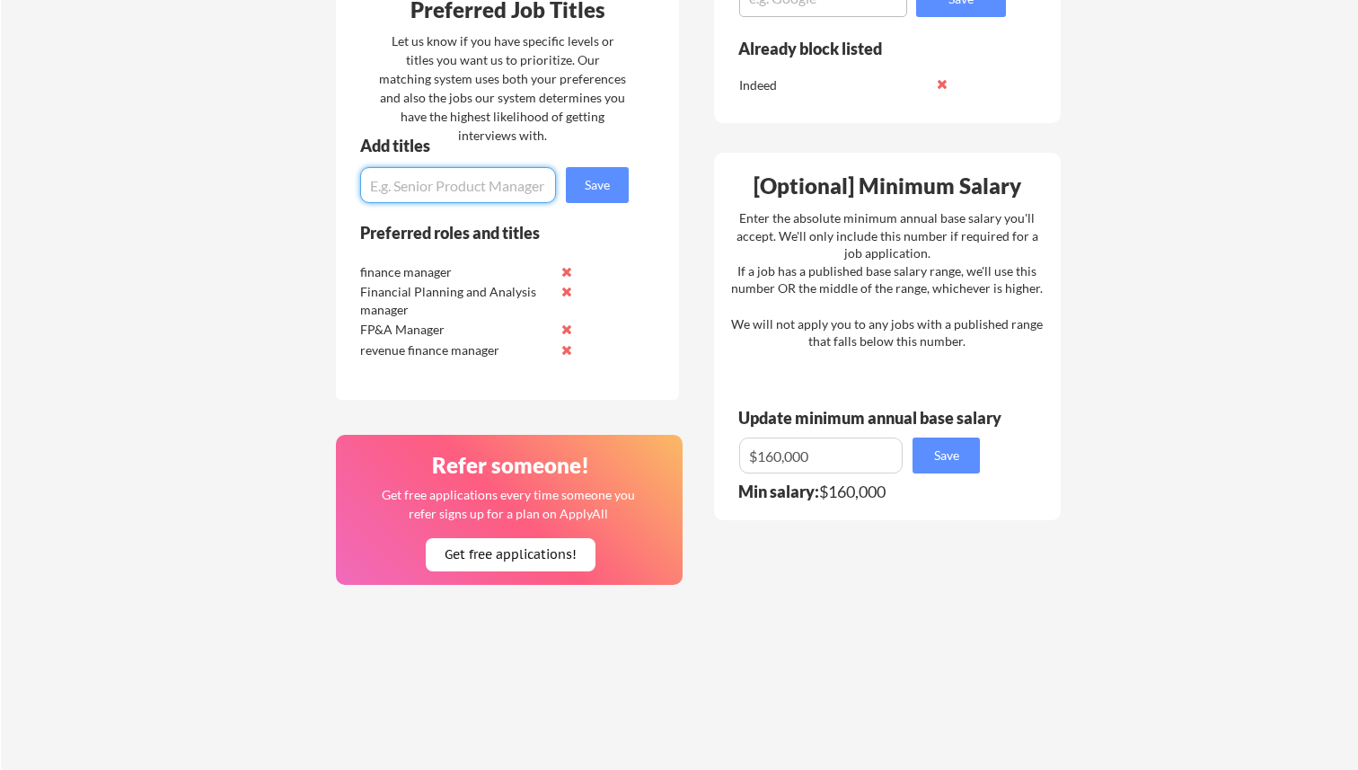
scroll to position [903, 0]
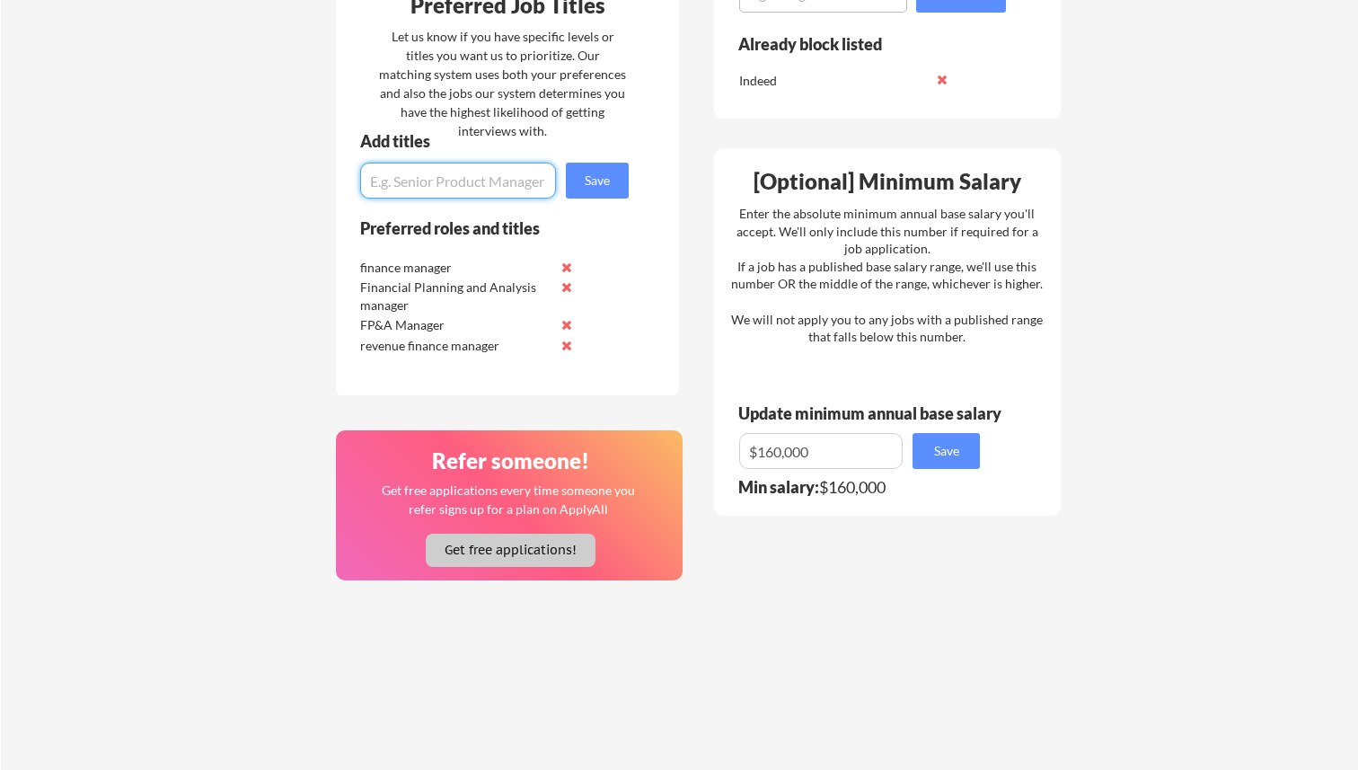
click at [541, 544] on button "Get free applications!" at bounding box center [511, 549] width 170 height 33
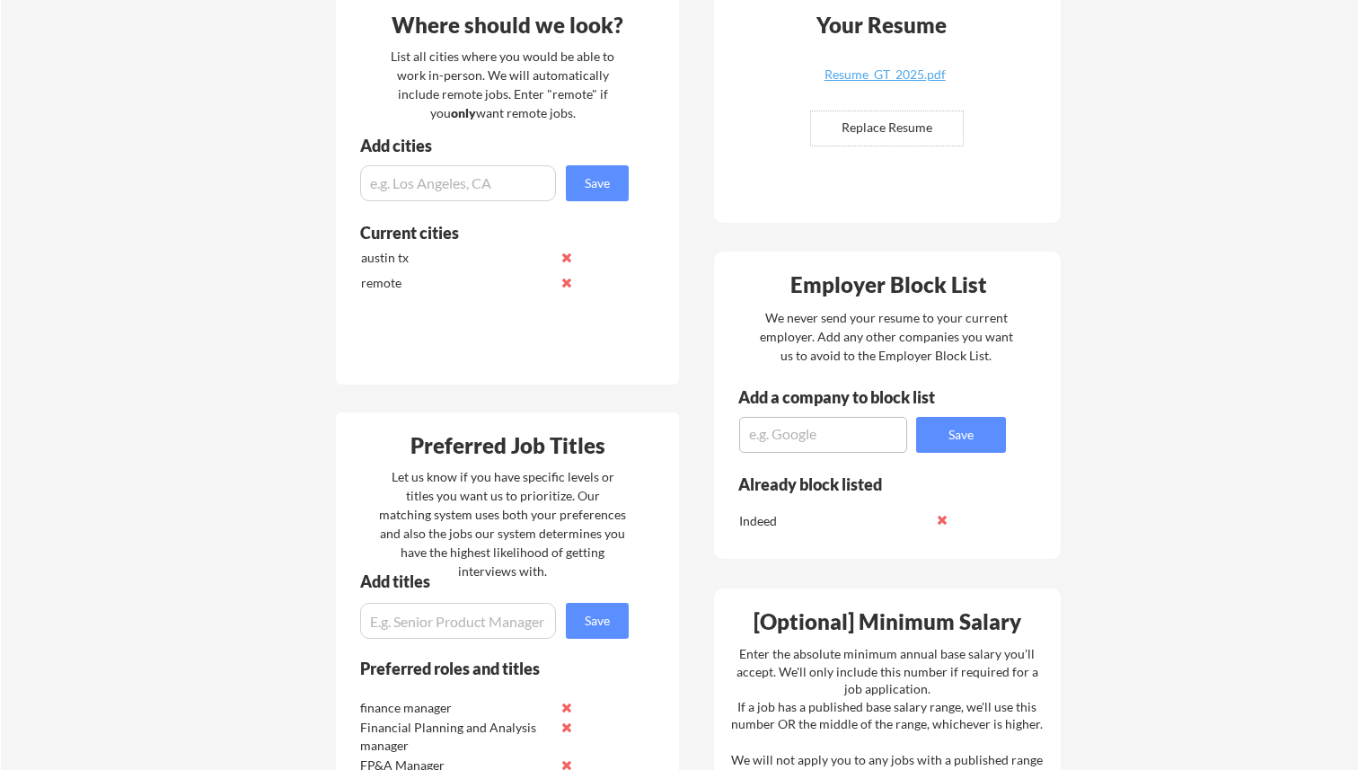
scroll to position [536, 0]
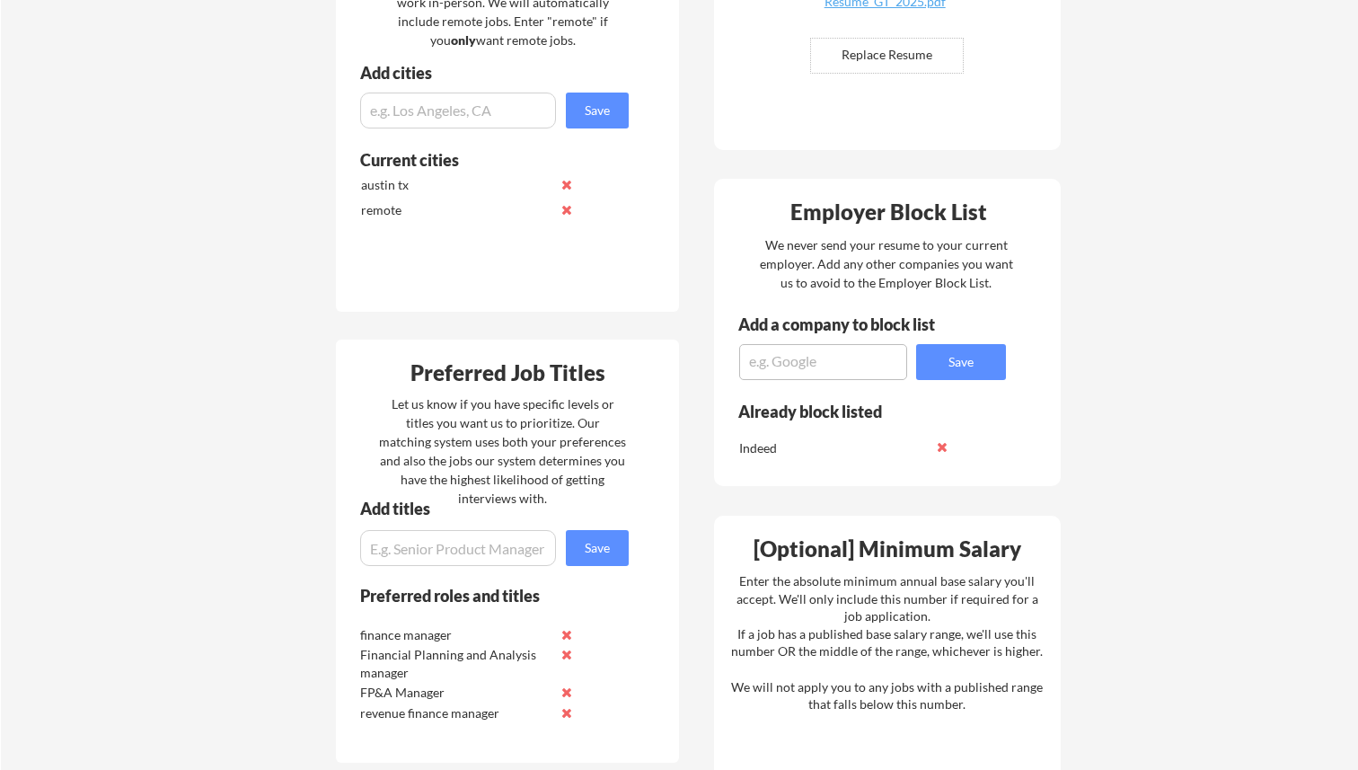
click at [446, 550] on input "input" at bounding box center [458, 548] width 196 height 36
paste input "Senior Manager, FP&A"
type input "Senior Manager, FP&A"
click at [592, 546] on button "Save" at bounding box center [597, 548] width 63 height 36
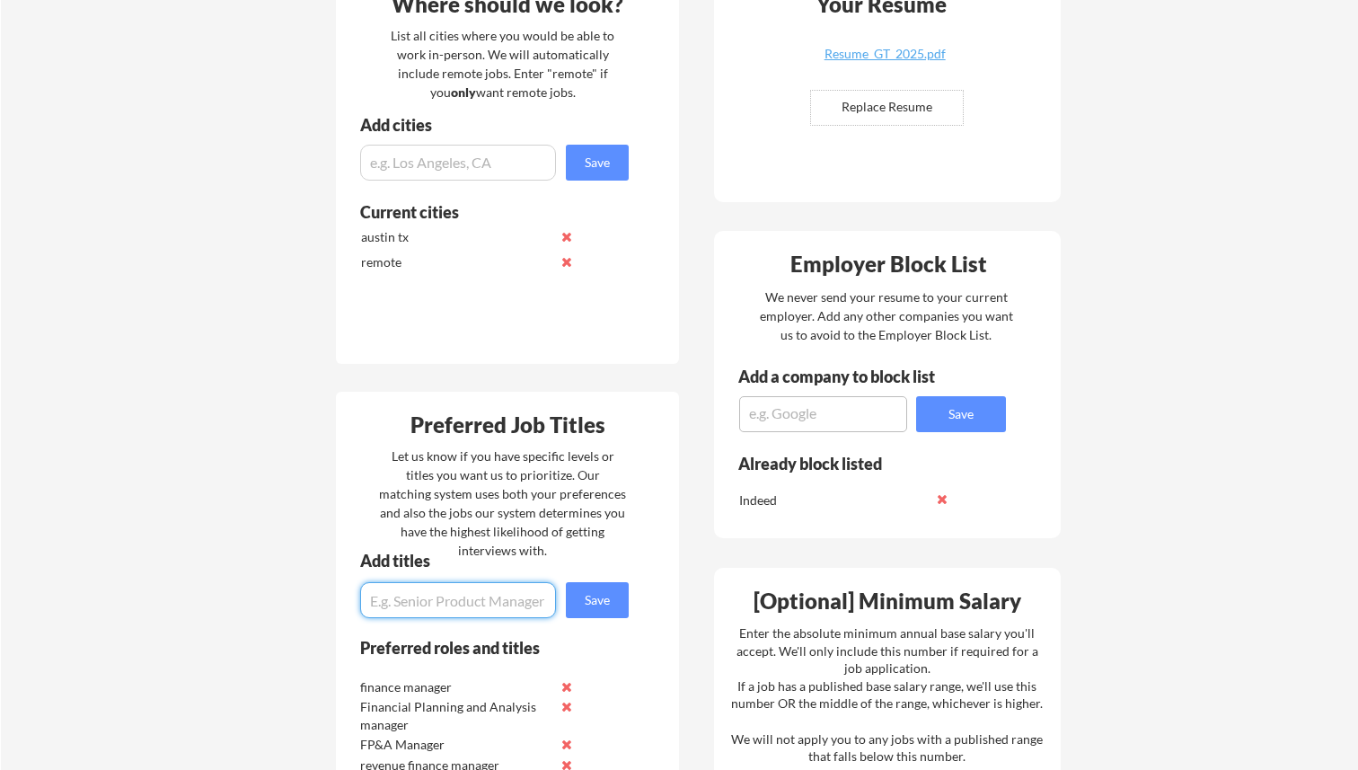
scroll to position [469, 0]
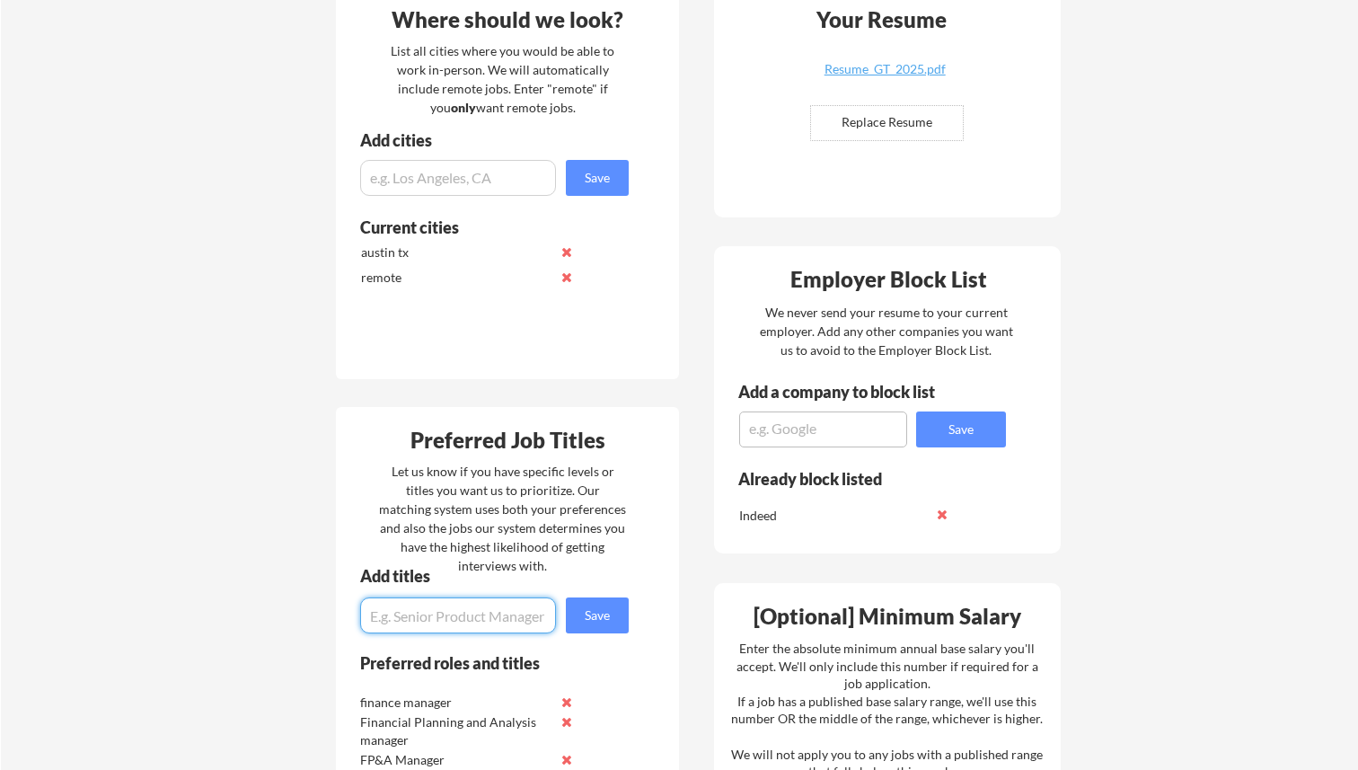
click at [425, 178] on input "input" at bounding box center [458, 178] width 196 height 36
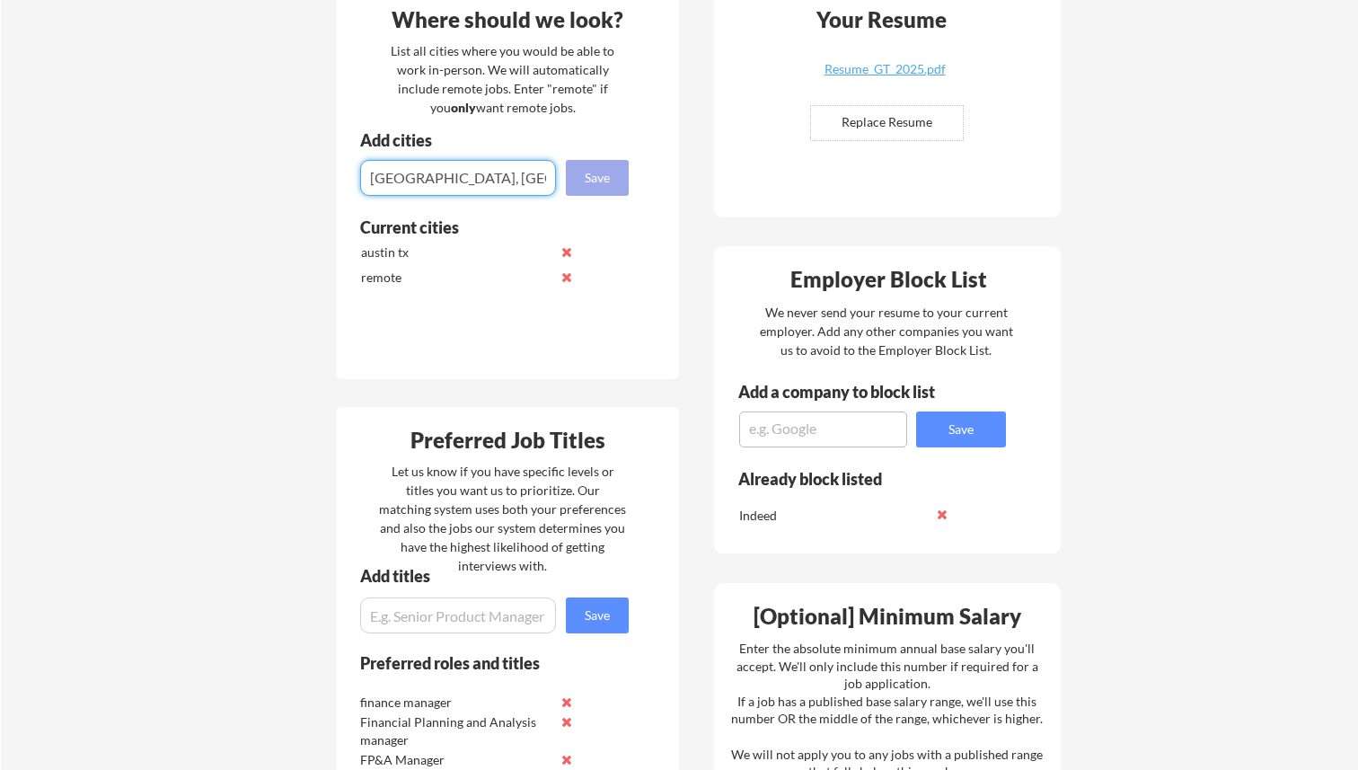
type input "[GEOGRAPHIC_DATA], [GEOGRAPHIC_DATA]"
click at [596, 169] on button "Save" at bounding box center [597, 178] width 63 height 36
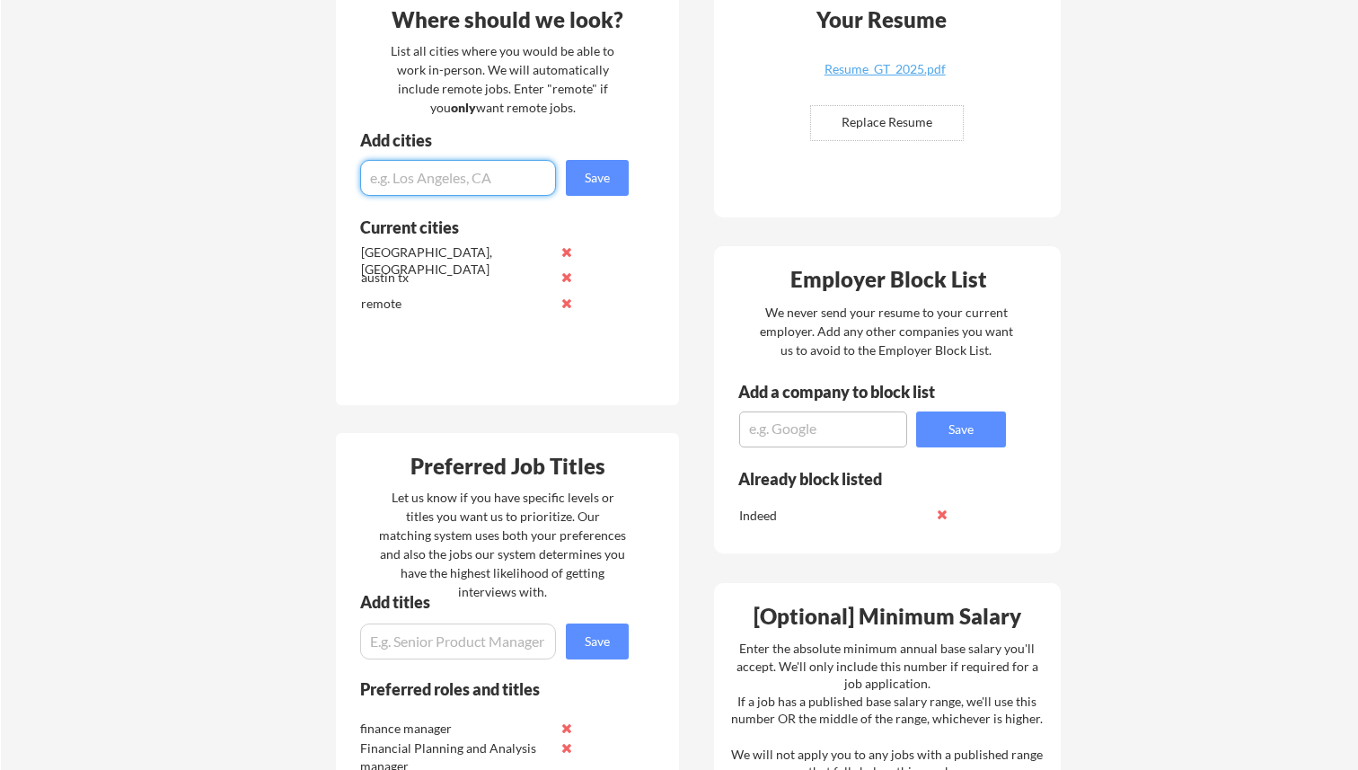
click at [566, 278] on button at bounding box center [565, 276] width 13 height 13
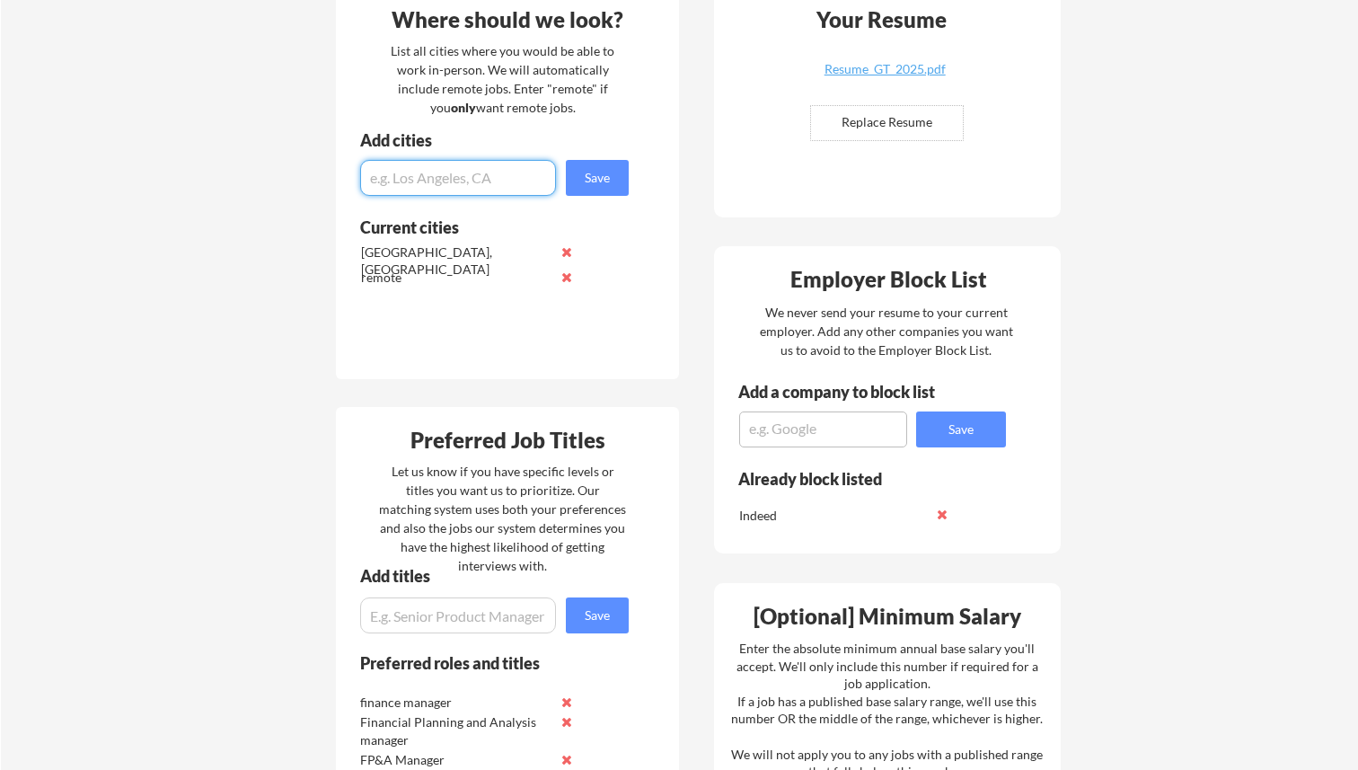
click at [453, 177] on input "input" at bounding box center [458, 178] width 196 height 36
type input "Remote"
click at [609, 174] on button "Save" at bounding box center [597, 178] width 63 height 36
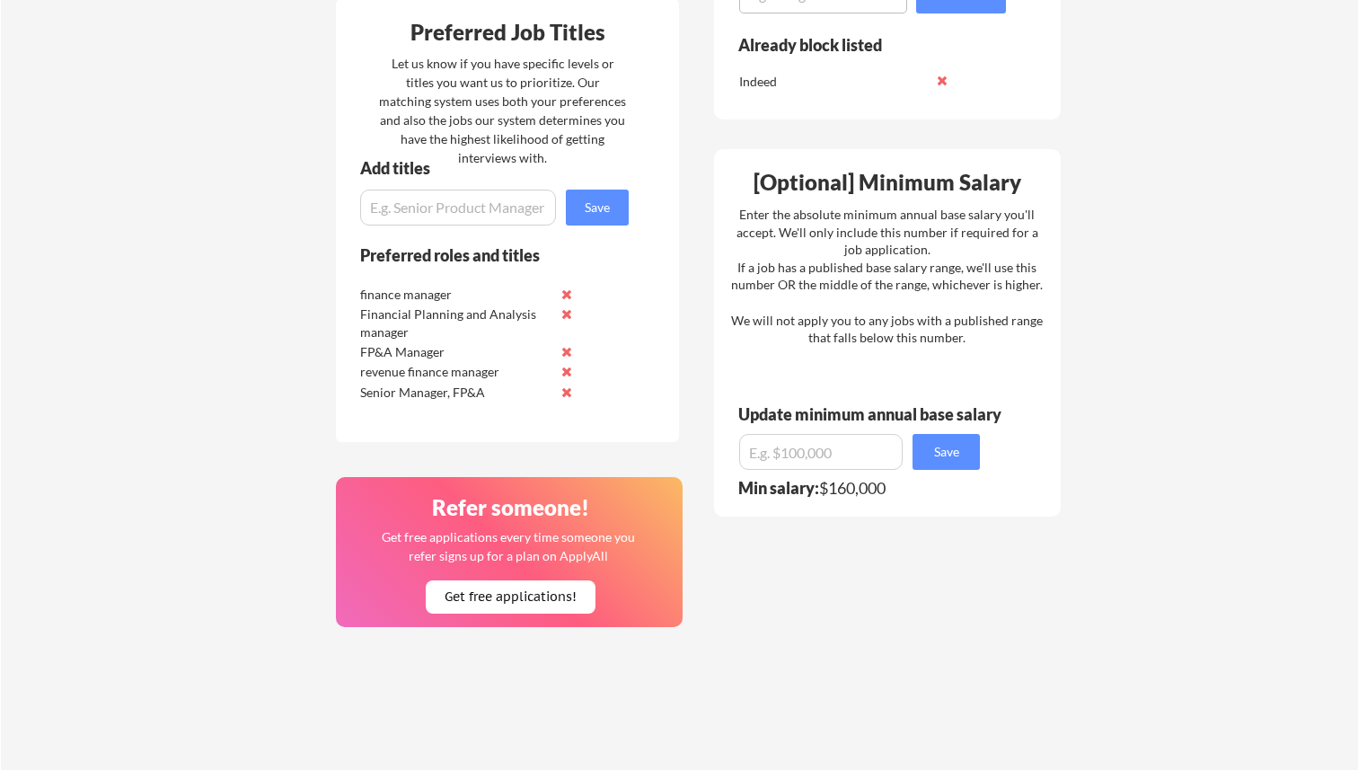
scroll to position [904, 0]
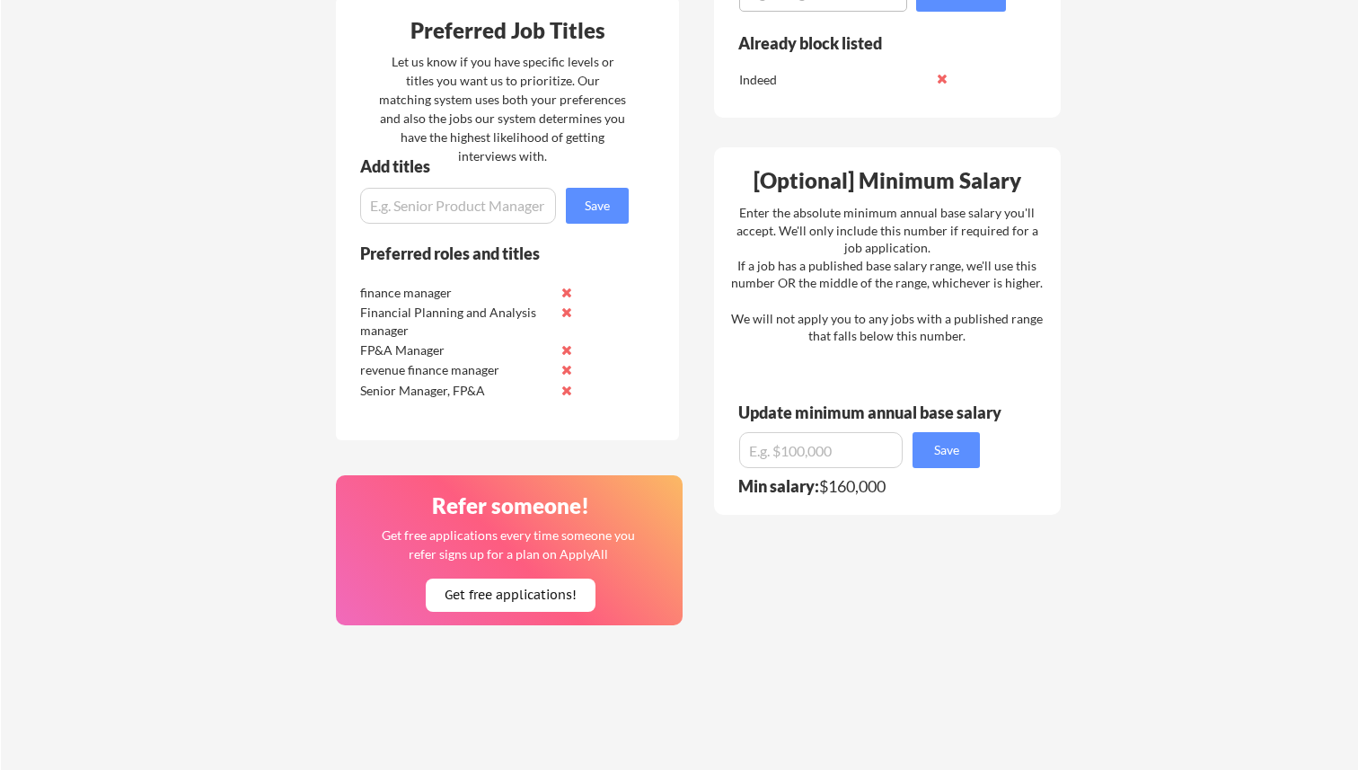
click at [775, 452] on input "input" at bounding box center [820, 450] width 163 height 36
type input "$150,000"
click at [939, 443] on button "Save" at bounding box center [945, 450] width 67 height 36
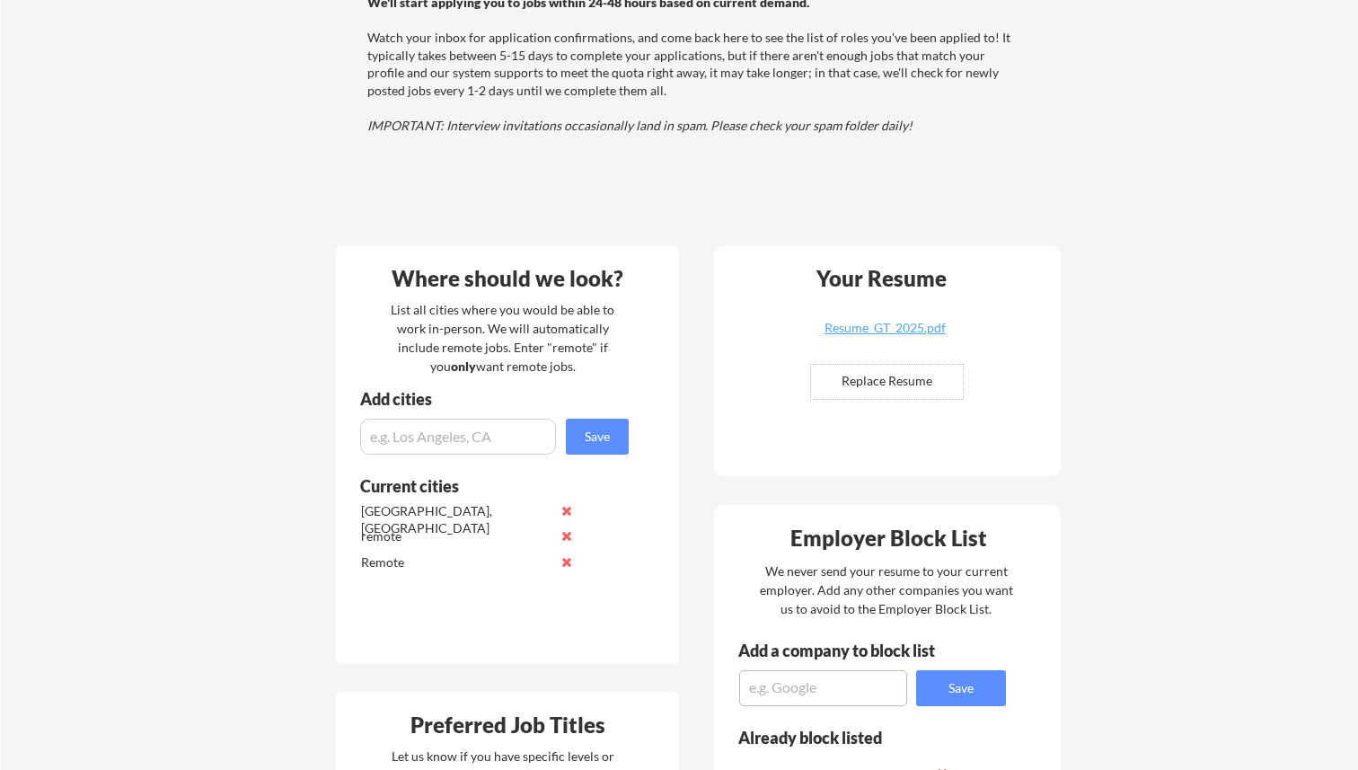
scroll to position [0, 0]
